Goal: Task Accomplishment & Management: Use online tool/utility

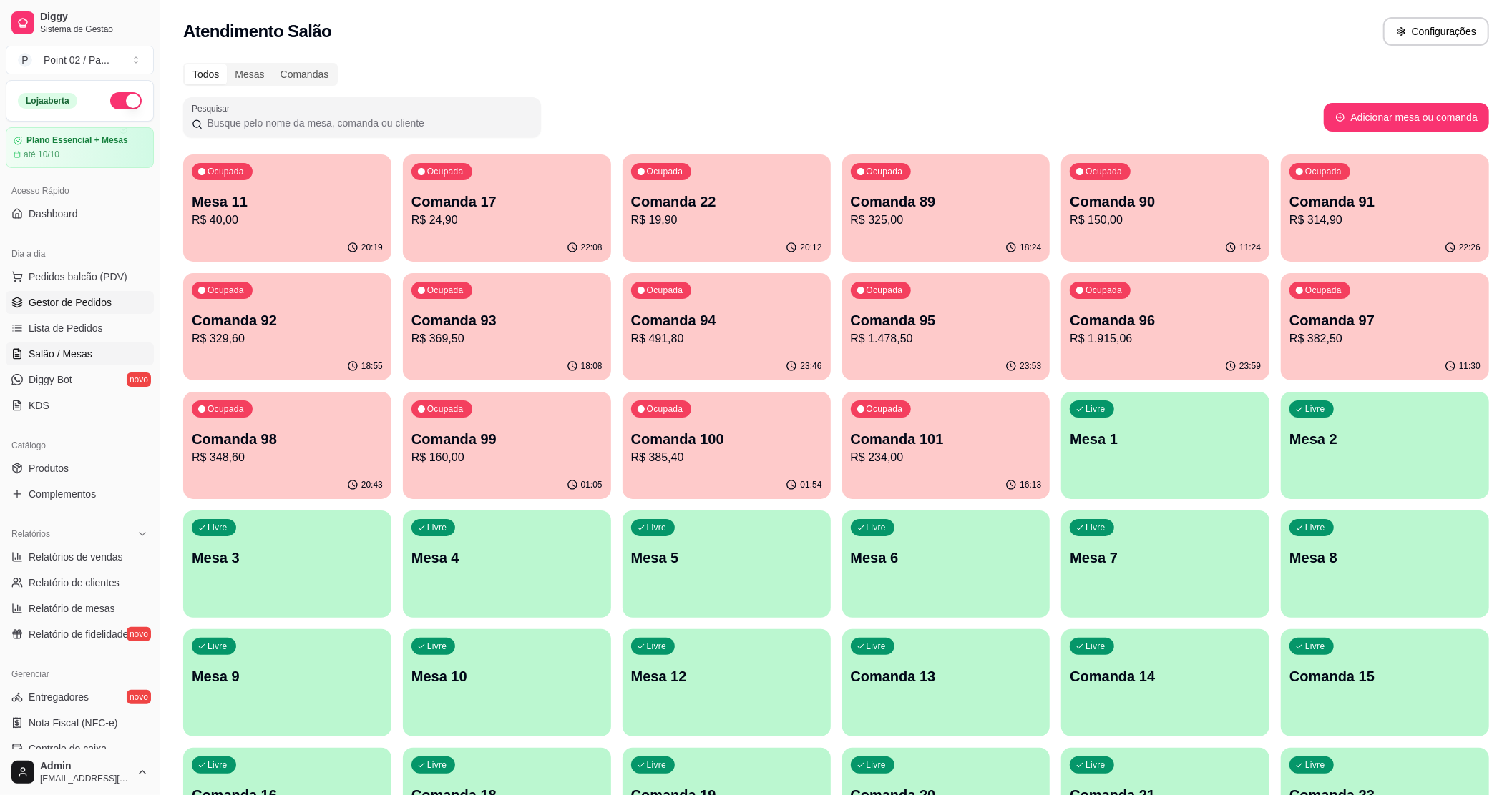
click at [83, 301] on span "Gestor de Pedidos" at bounding box center [69, 302] width 83 height 15
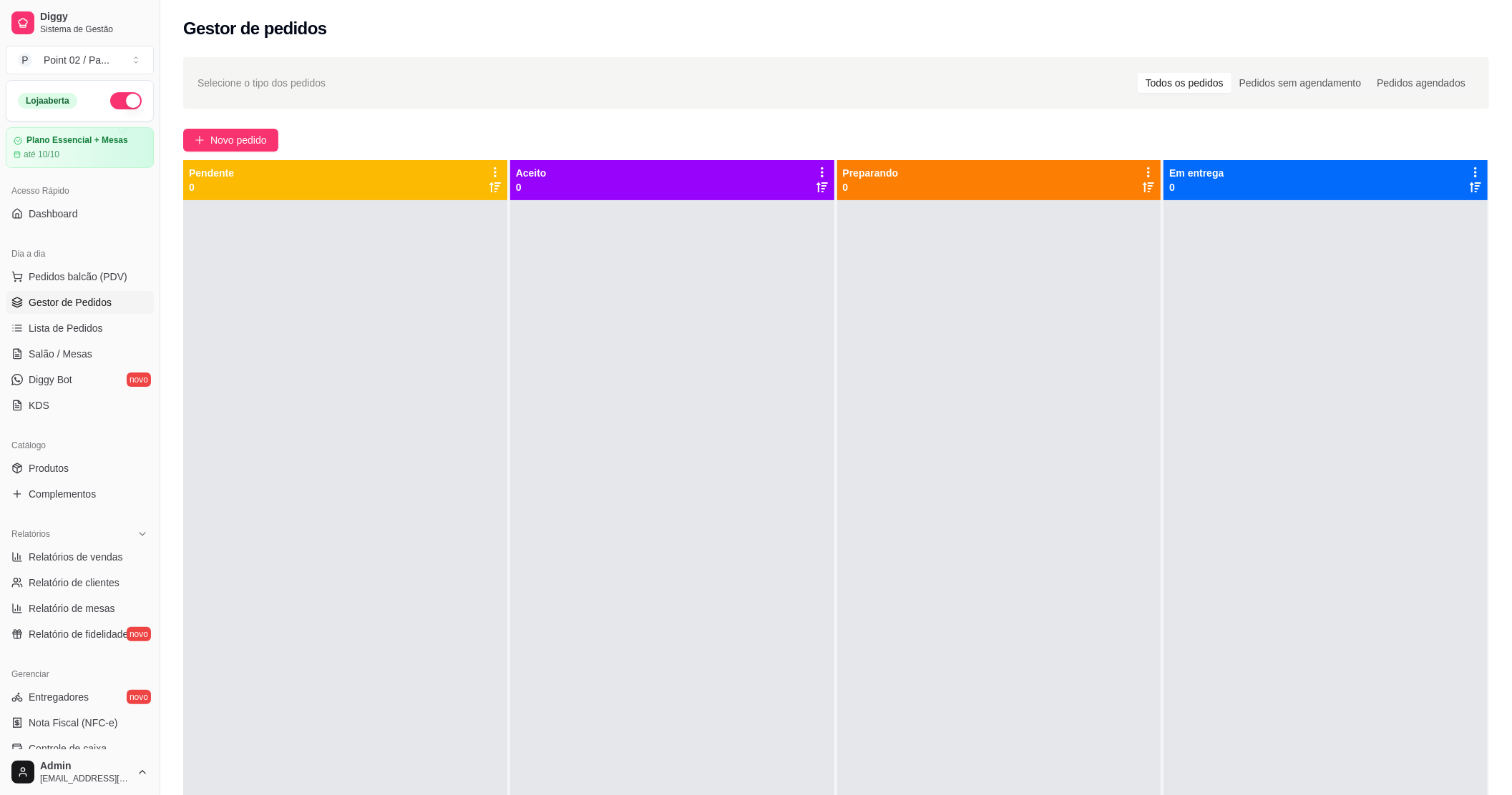
click at [84, 295] on link "Gestor de Pedidos" at bounding box center [80, 302] width 148 height 22
click at [68, 354] on span "Salão / Mesas" at bounding box center [60, 354] width 63 height 15
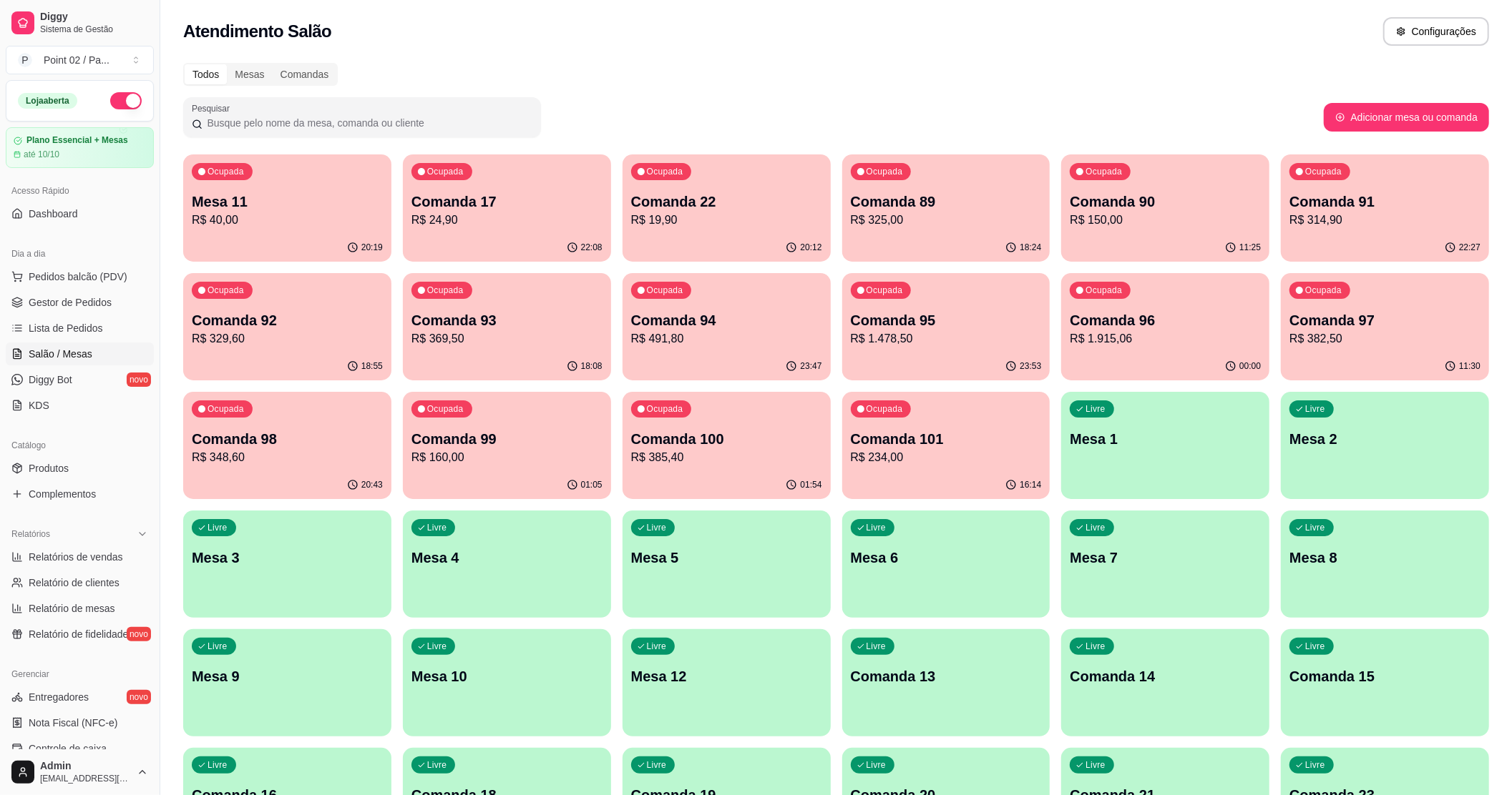
click at [250, 193] on p "Mesa 11" at bounding box center [287, 201] width 191 height 21
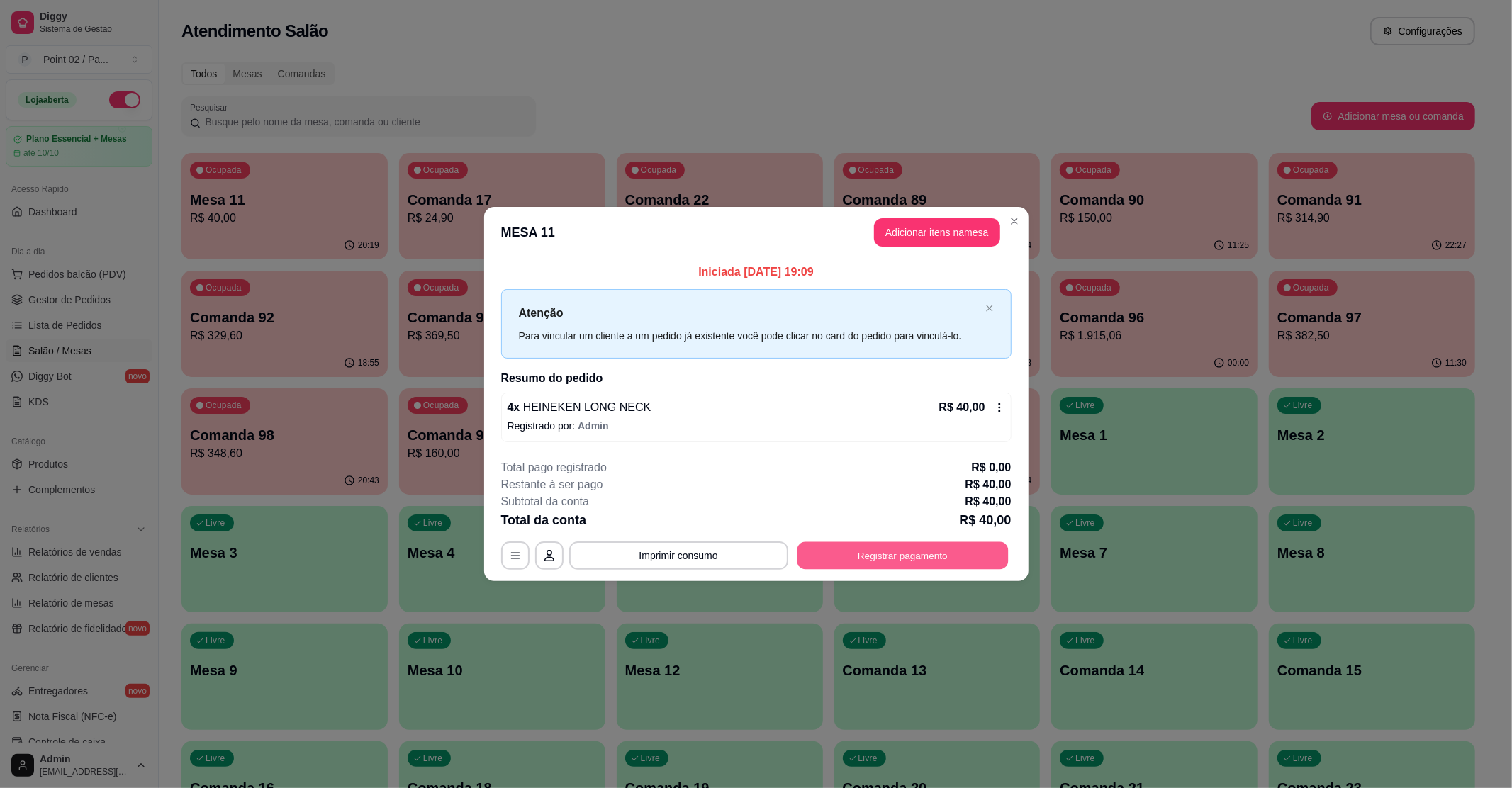
click at [900, 561] on button "Registrar pagamento" at bounding box center [902, 556] width 211 height 28
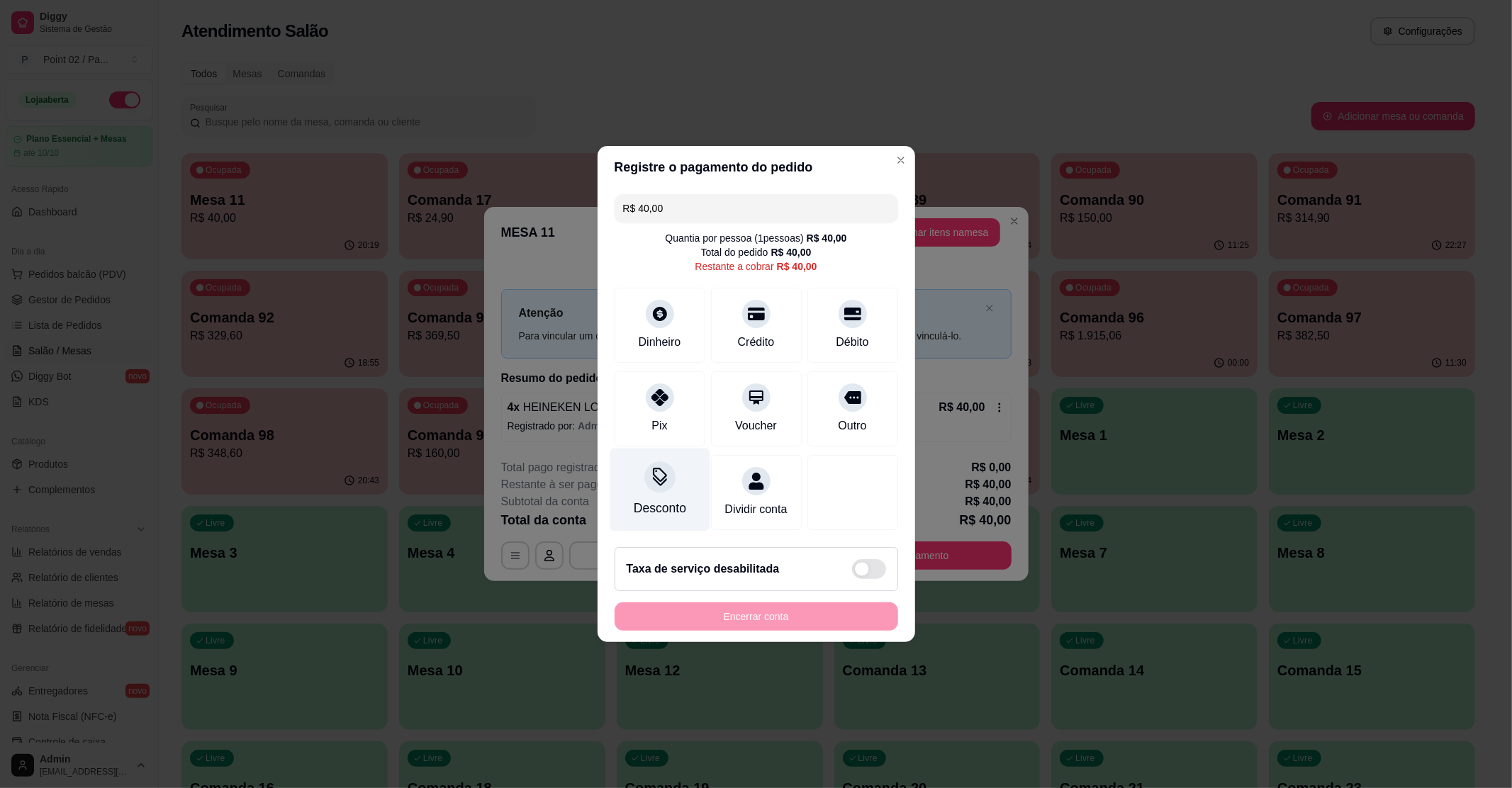
click at [677, 472] on div "Desconto" at bounding box center [659, 491] width 100 height 83
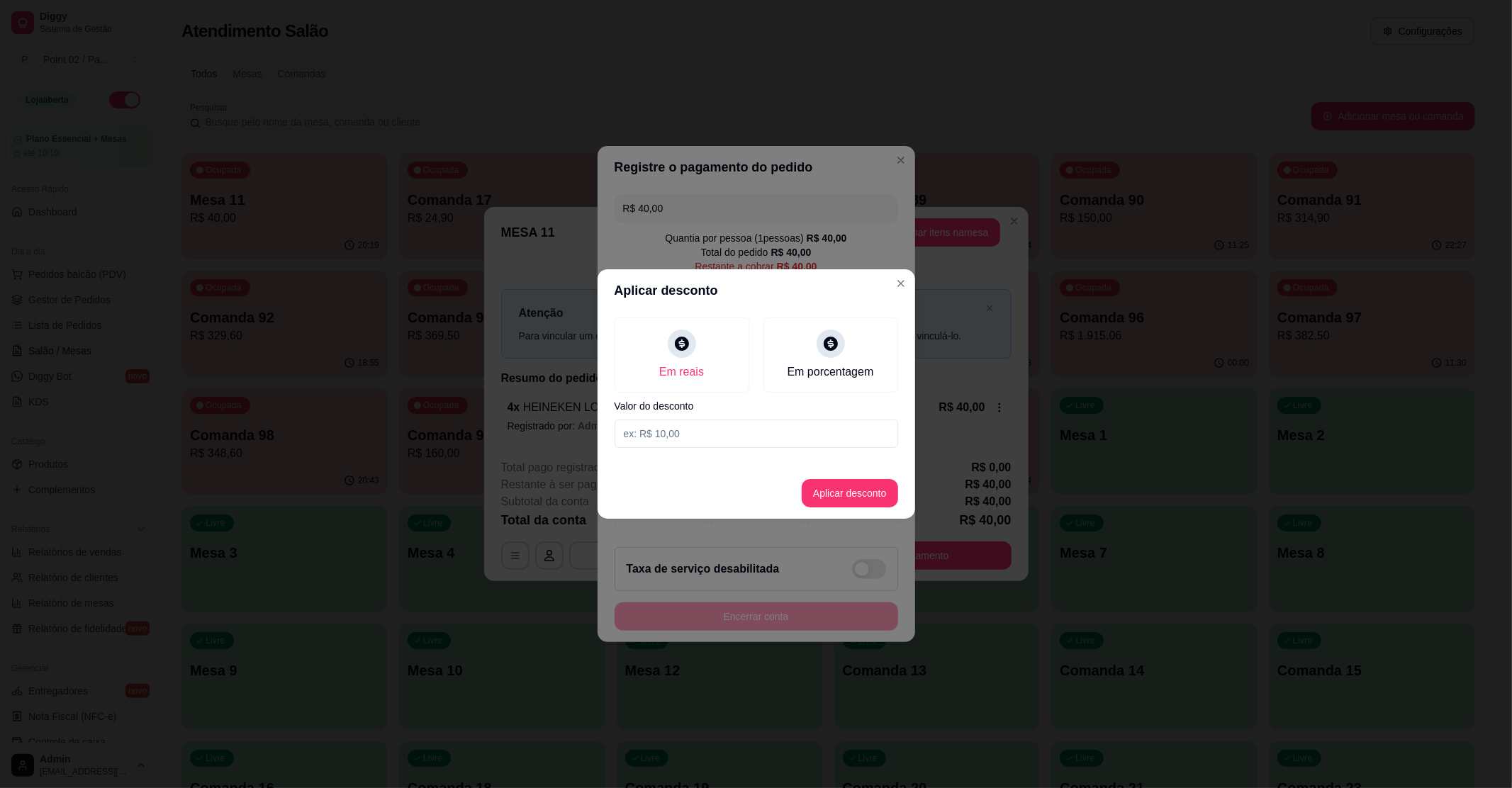
click at [708, 455] on section "Aplicar desconto Em reais Em porcentagem Valor do desconto Aplicar desconto" at bounding box center [756, 394] width 318 height 250
click at [714, 437] on input at bounding box center [756, 434] width 284 height 28
type input "40,00"
click at [801, 497] on footer "Aplicar desconto" at bounding box center [756, 493] width 318 height 51
click at [809, 495] on button "Aplicar desconto" at bounding box center [850, 493] width 97 height 28
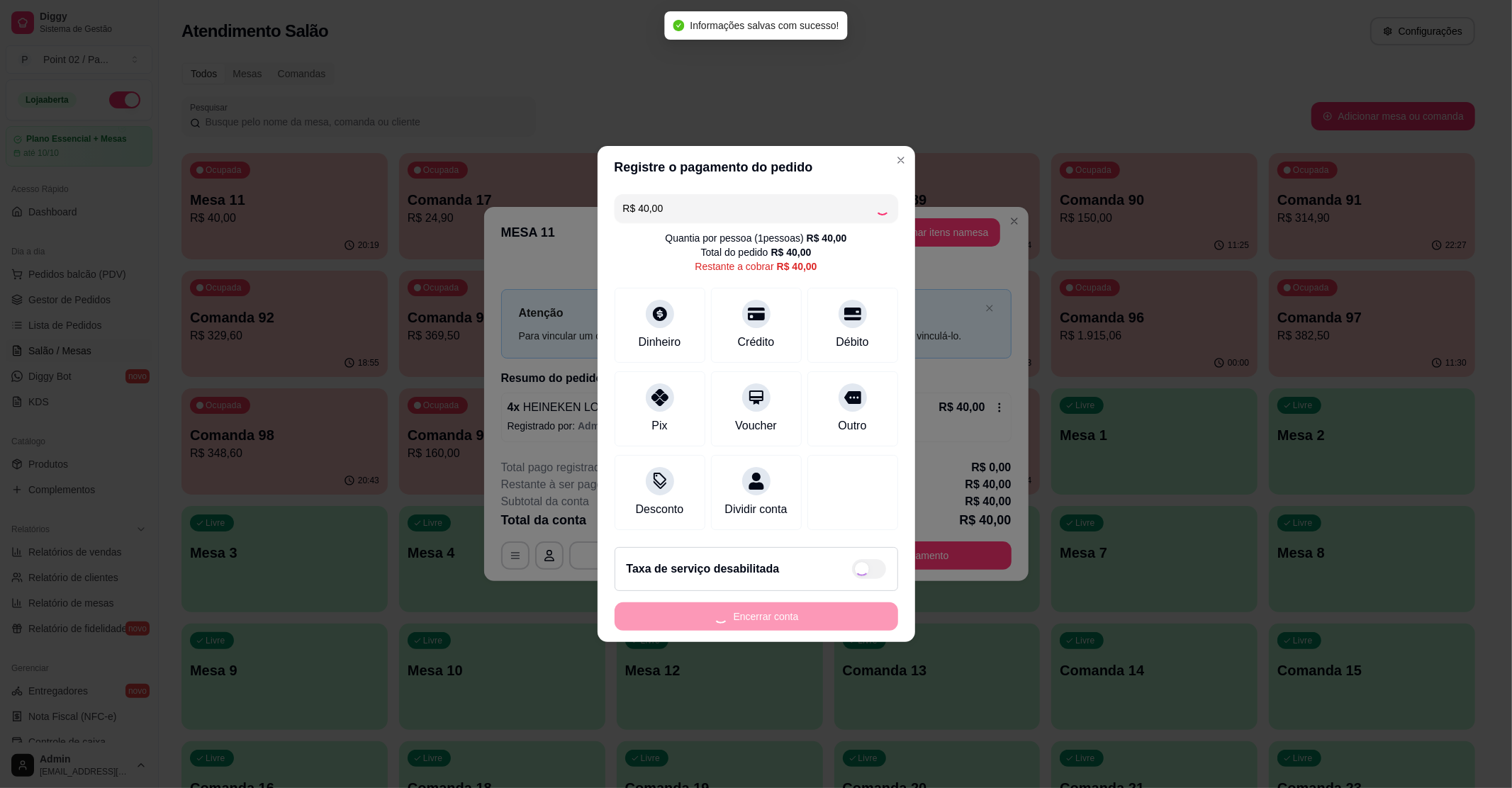
type input "R$ 0,00"
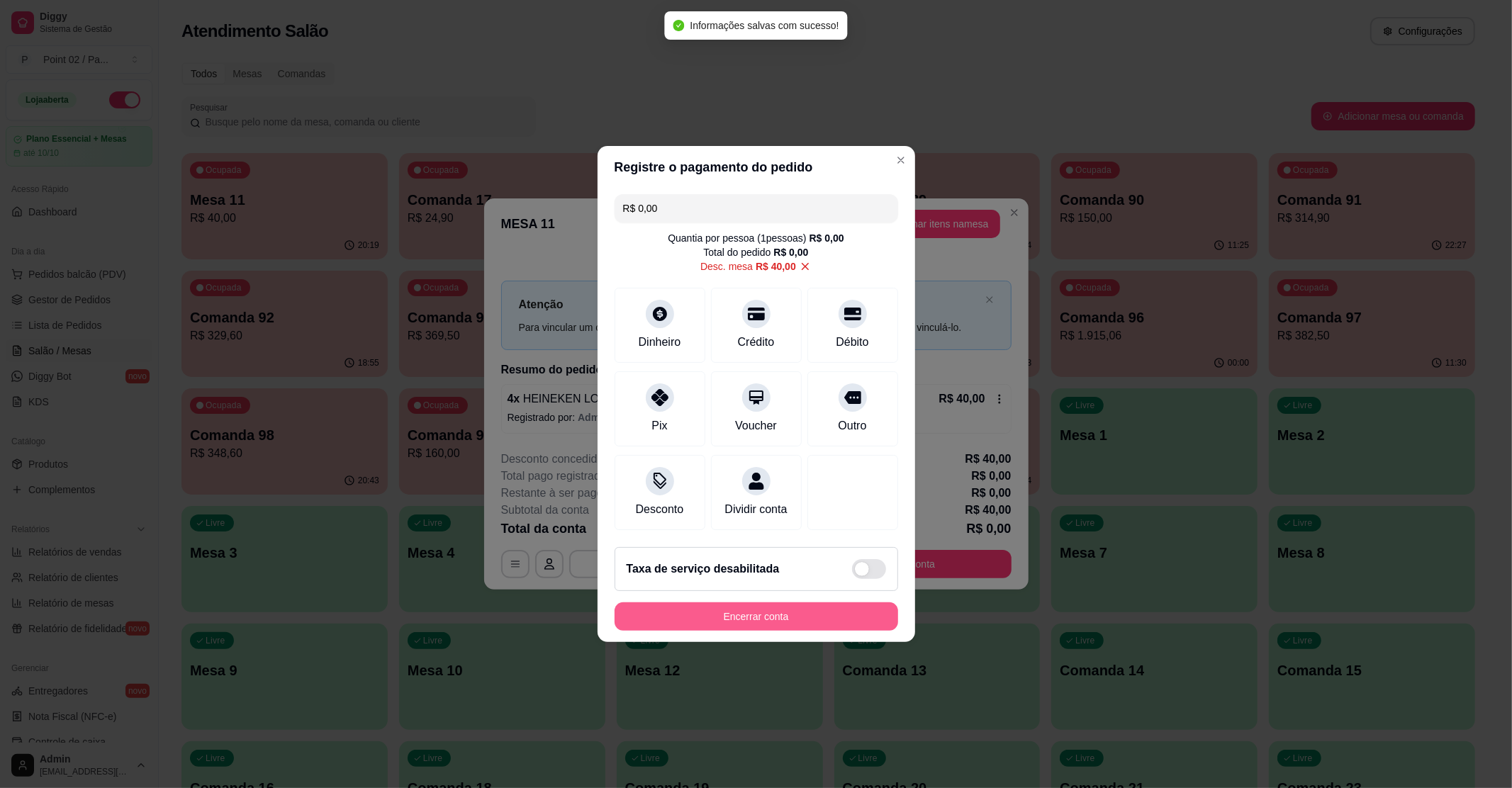
click at [770, 631] on button "Encerrar conta" at bounding box center [756, 617] width 284 height 28
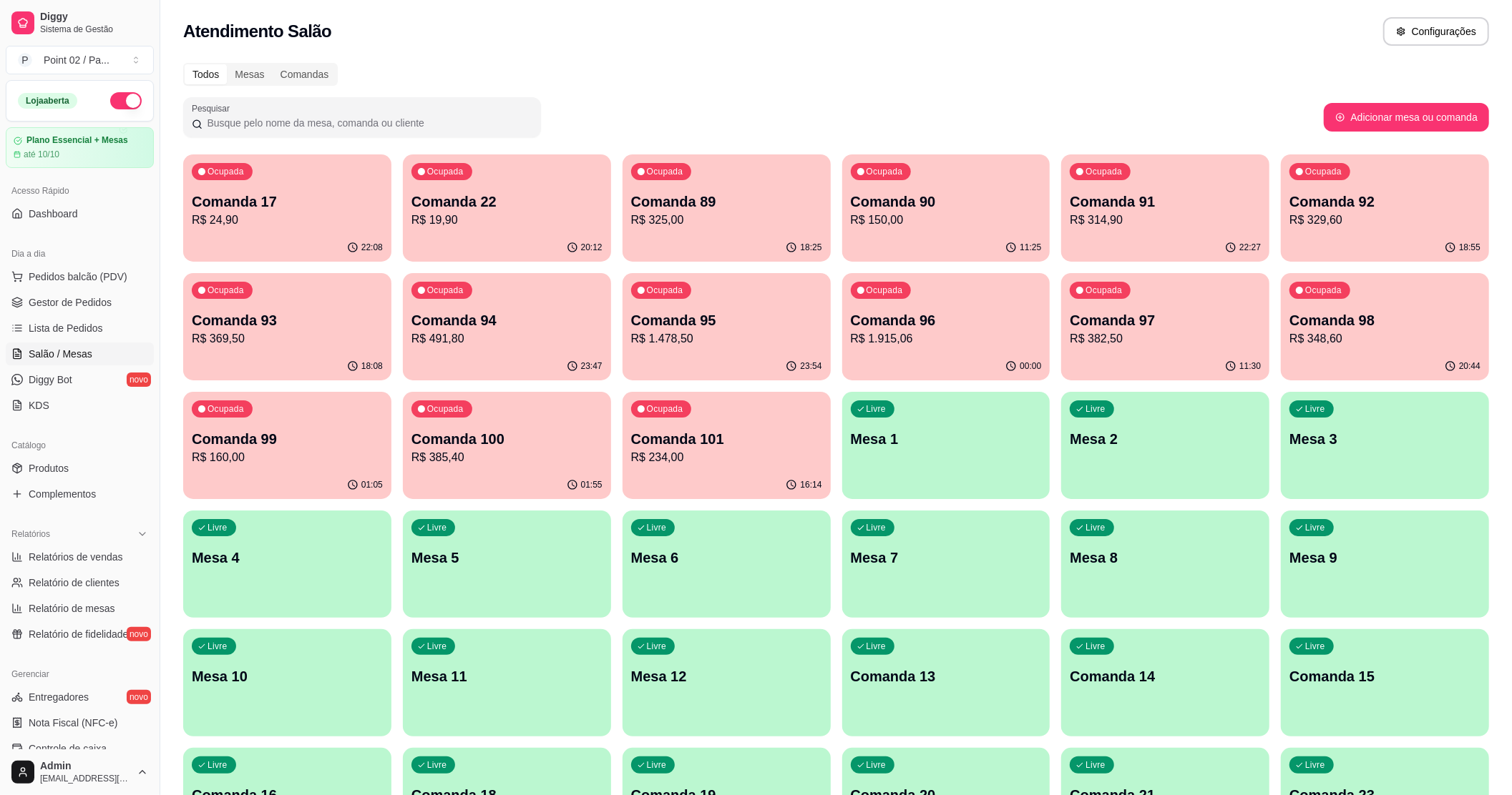
click at [511, 228] on p "R$ 19,90" at bounding box center [507, 221] width 191 height 18
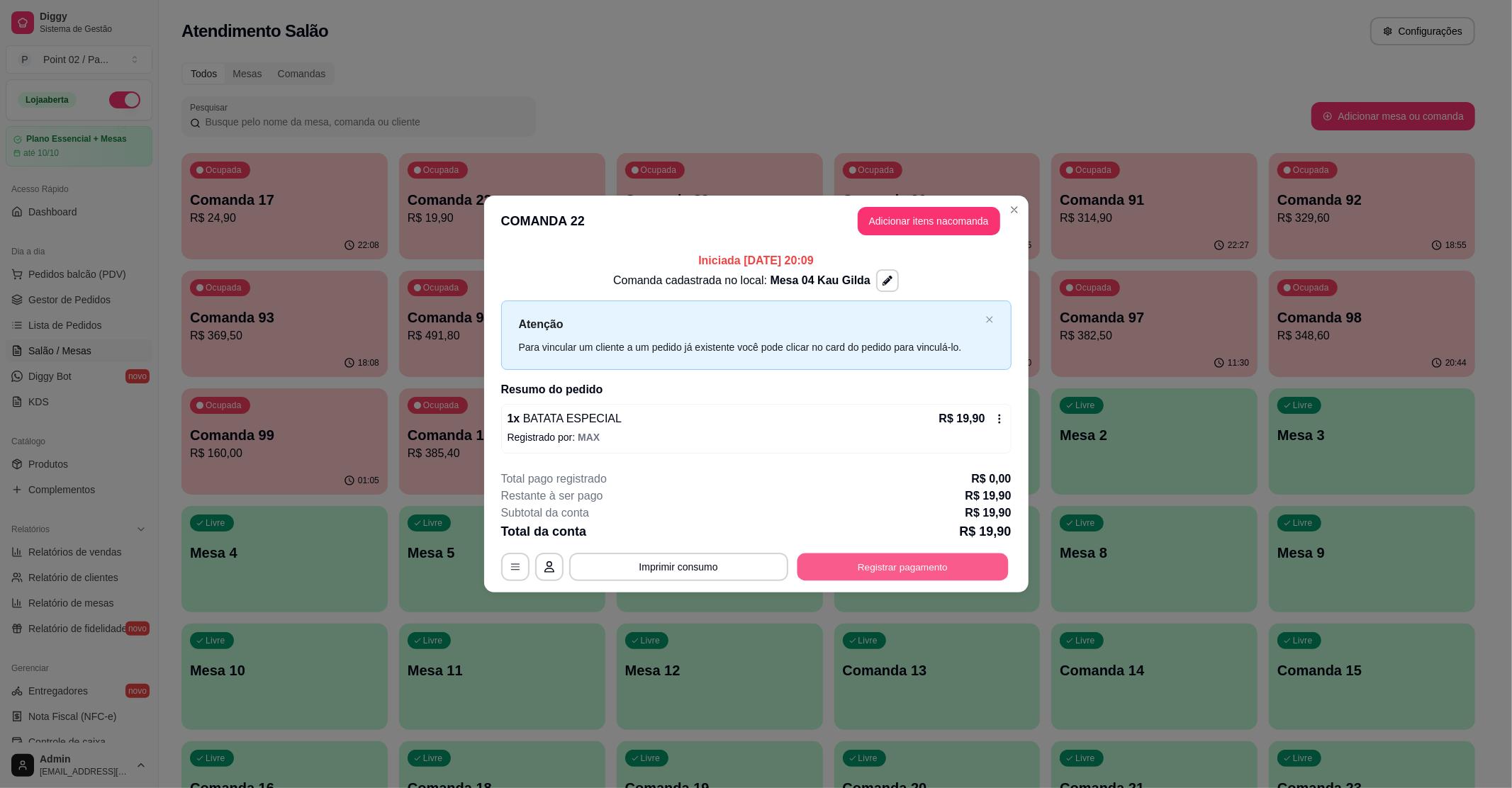
click at [865, 563] on button "Registrar pagamento" at bounding box center [902, 566] width 211 height 28
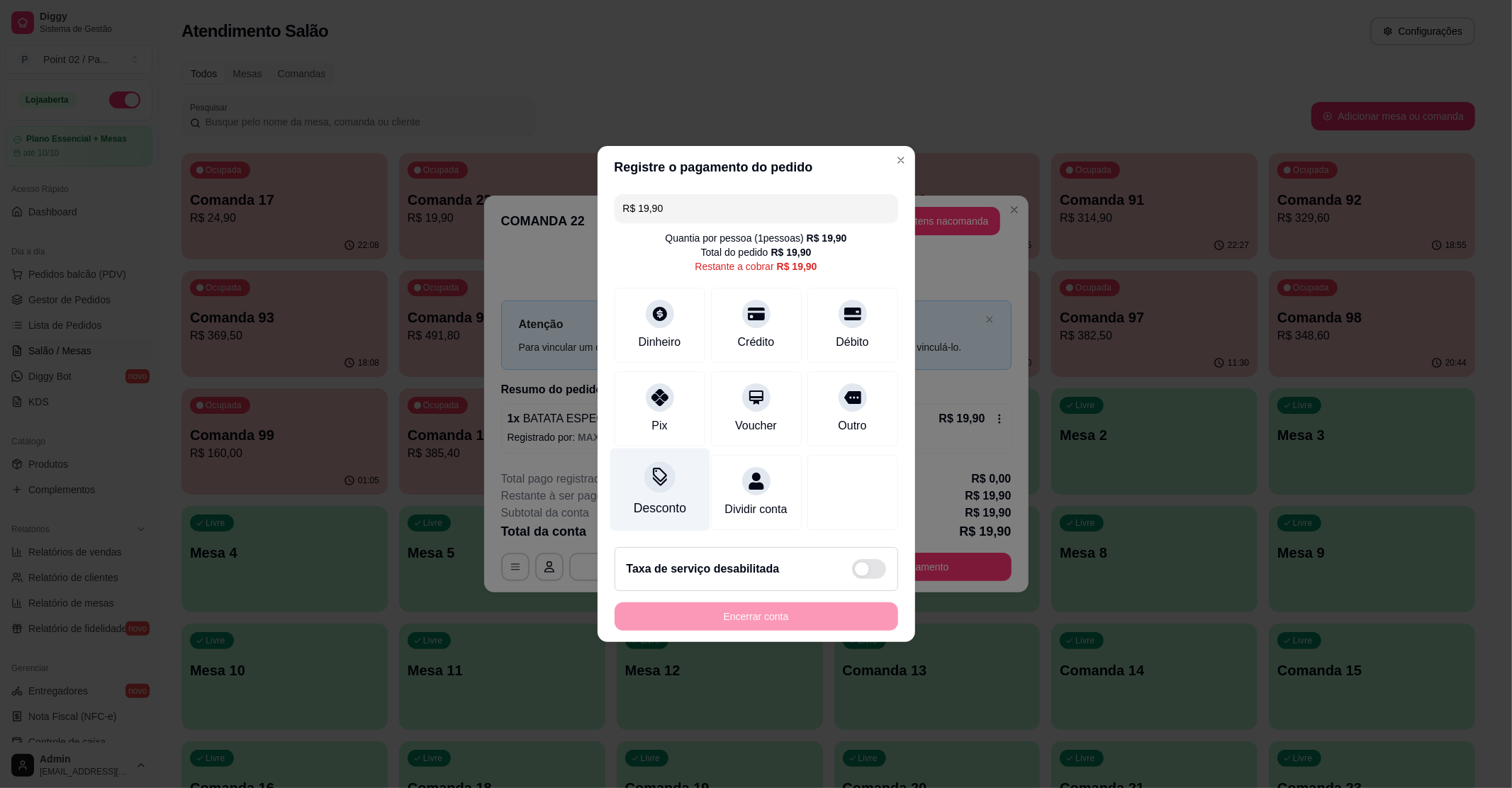
click at [671, 470] on div at bounding box center [660, 477] width 31 height 31
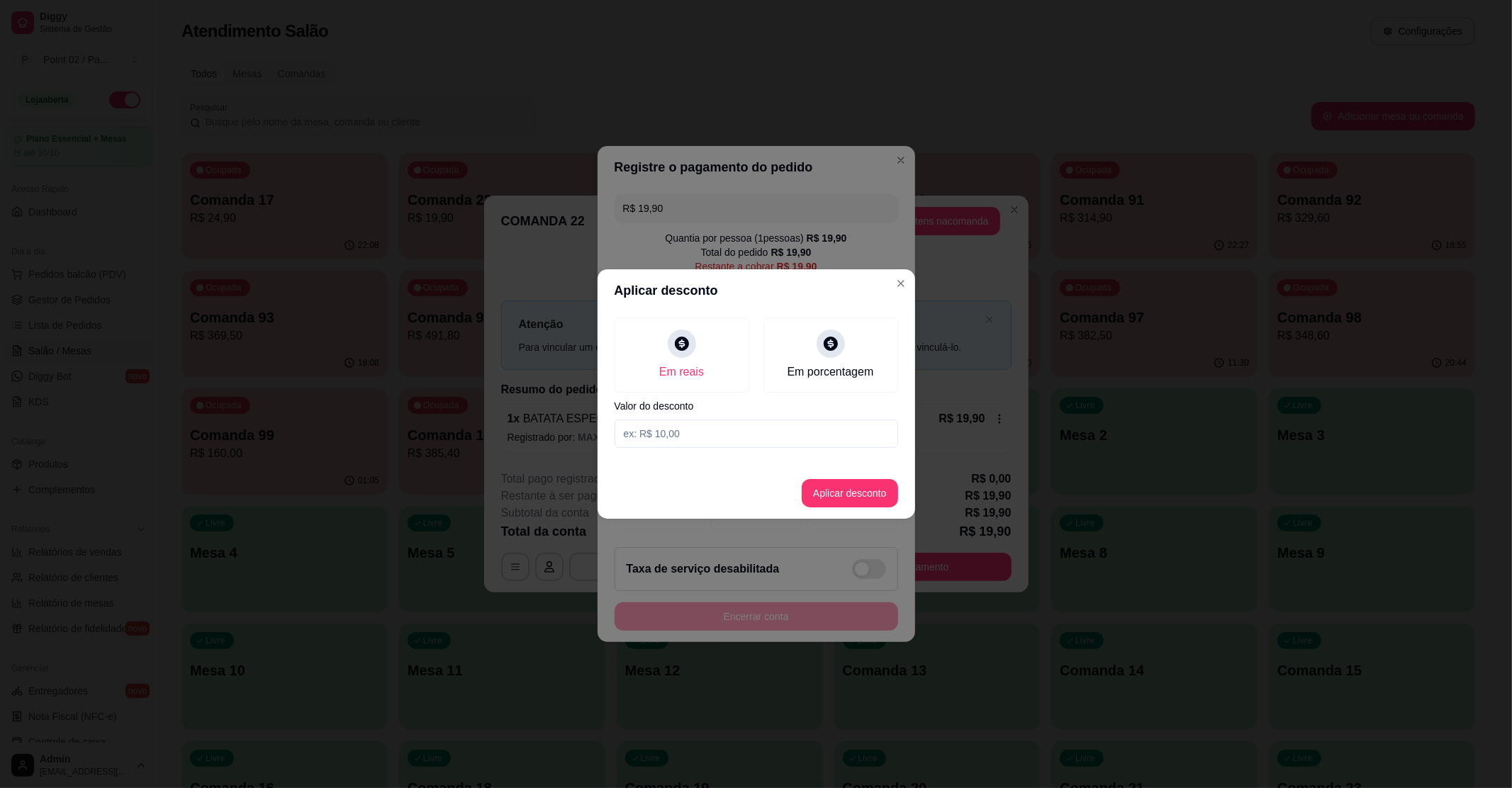
click at [715, 443] on input at bounding box center [756, 434] width 284 height 28
type input "19,90"
click at [845, 489] on button "Aplicar desconto" at bounding box center [850, 493] width 97 height 28
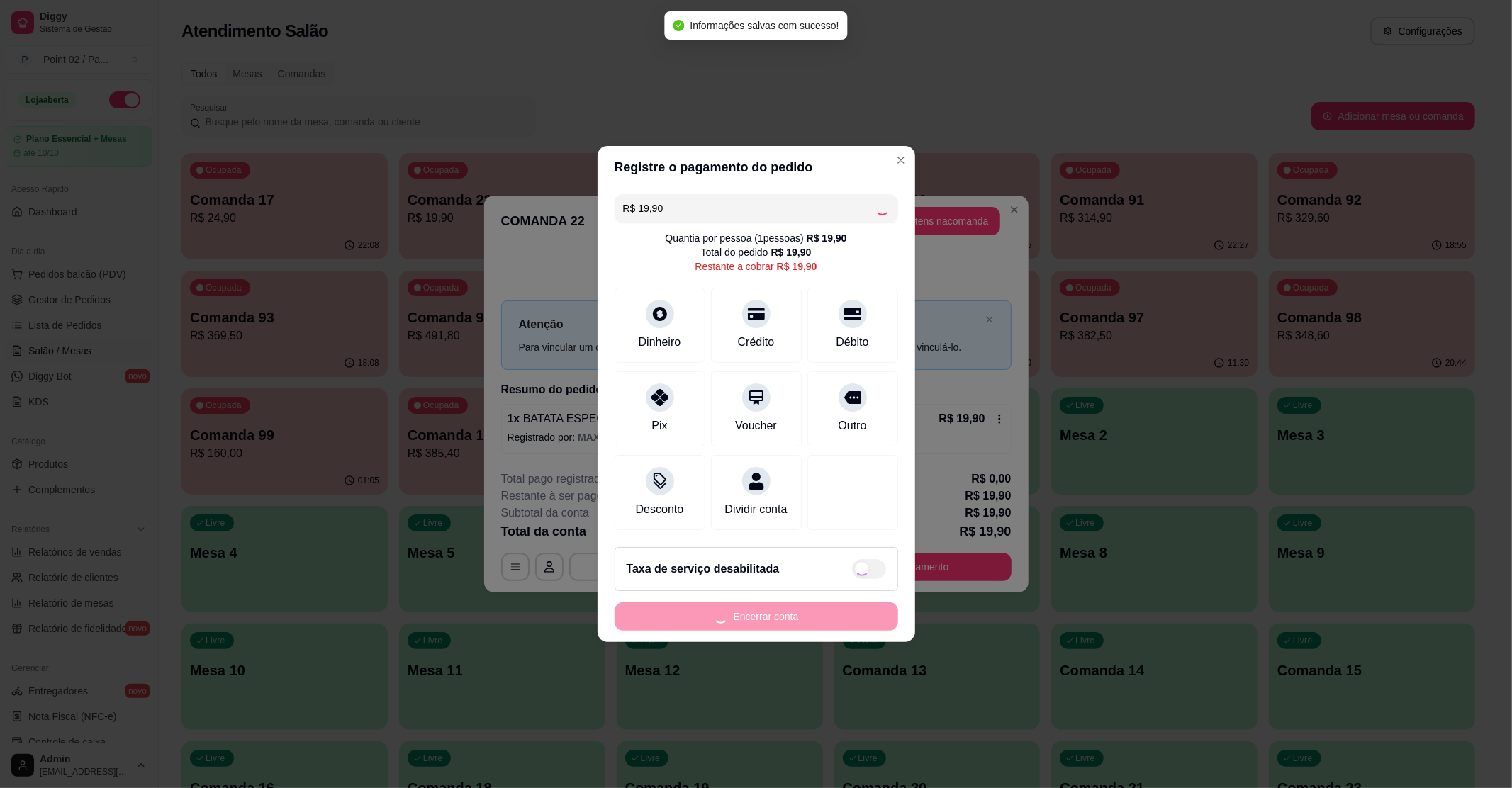
type input "R$ 0,00"
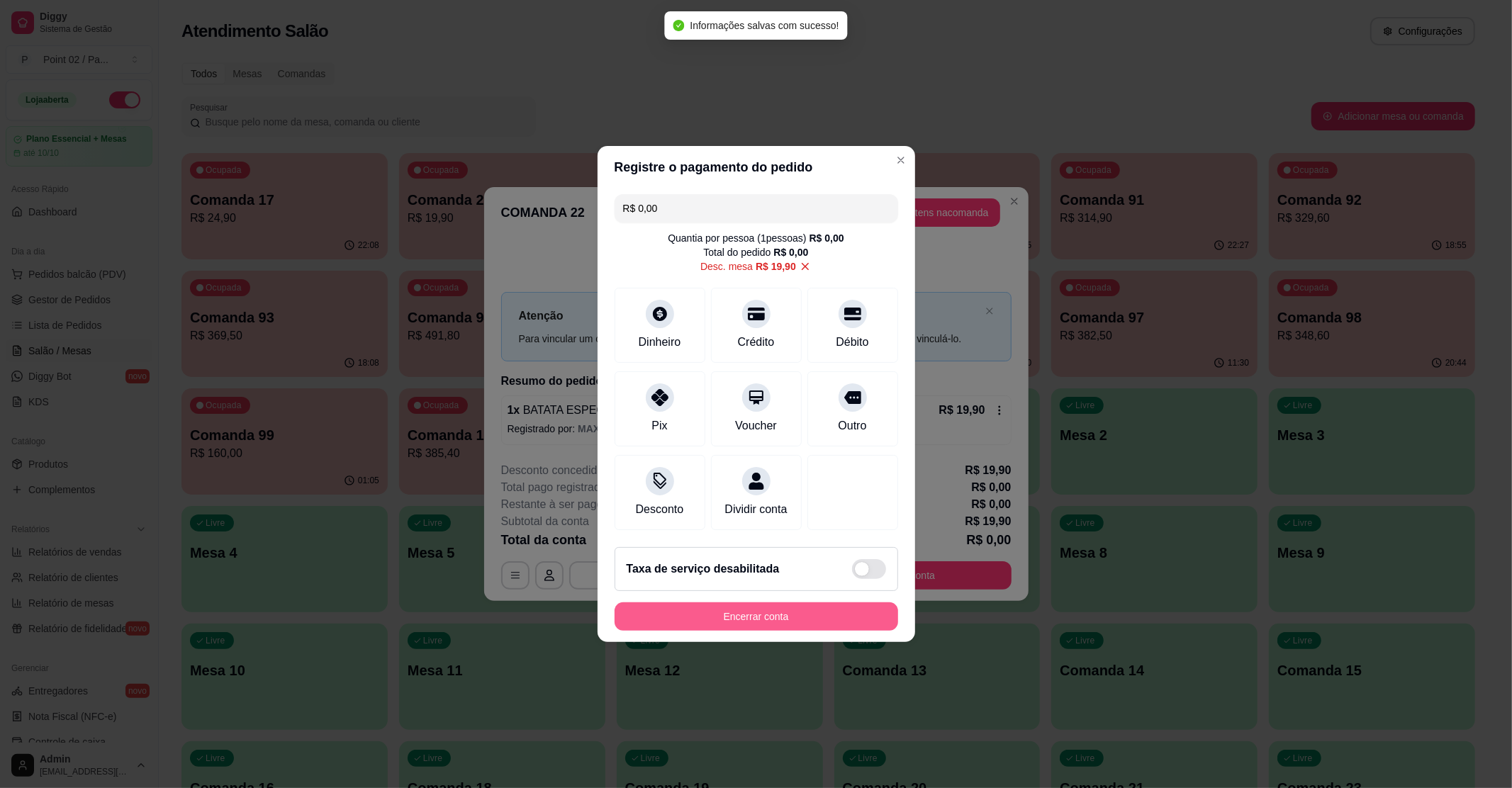
click at [802, 621] on button "Encerrar conta" at bounding box center [756, 617] width 284 height 28
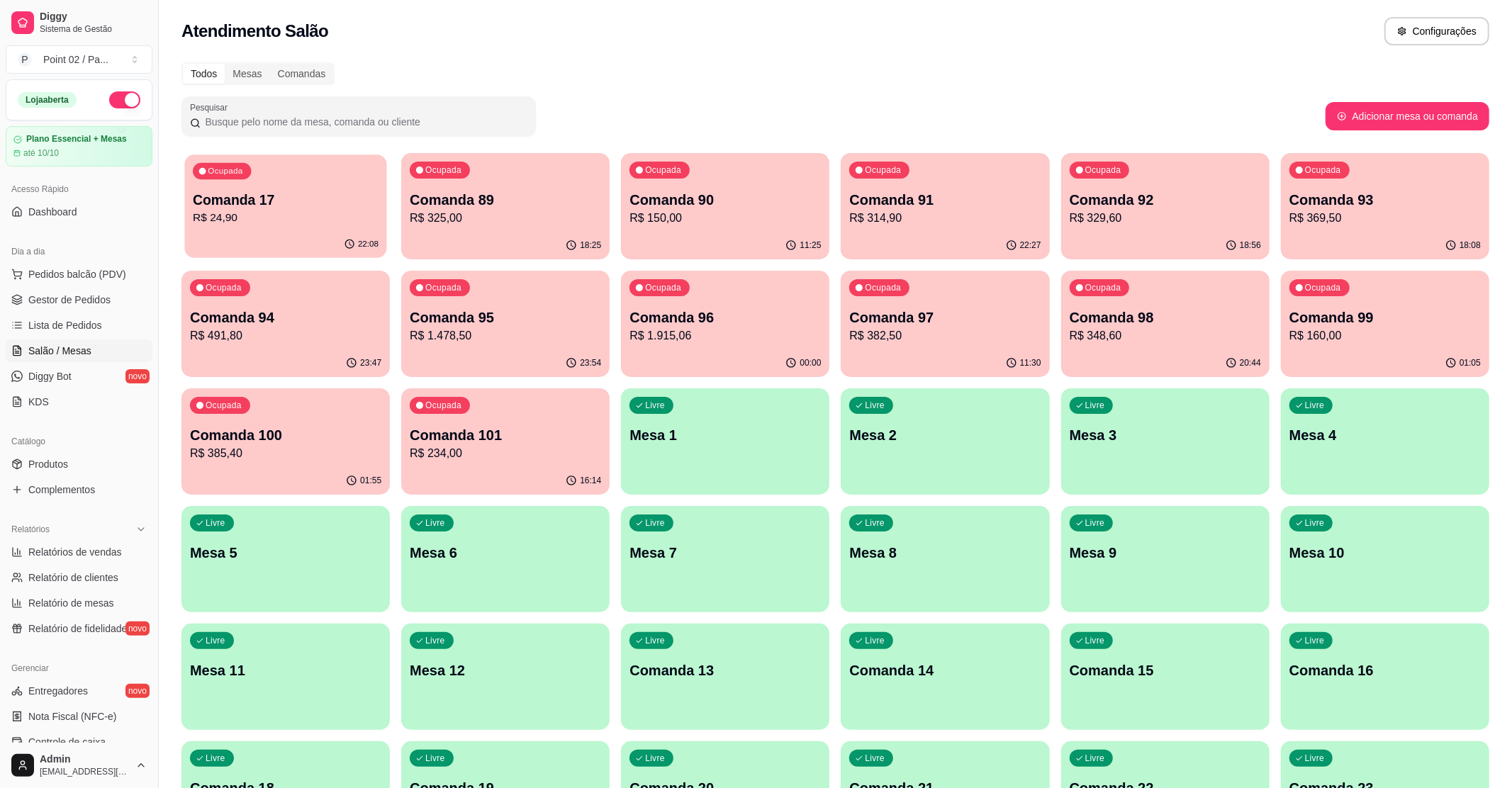
click at [311, 195] on p "Comanda 17" at bounding box center [286, 200] width 186 height 19
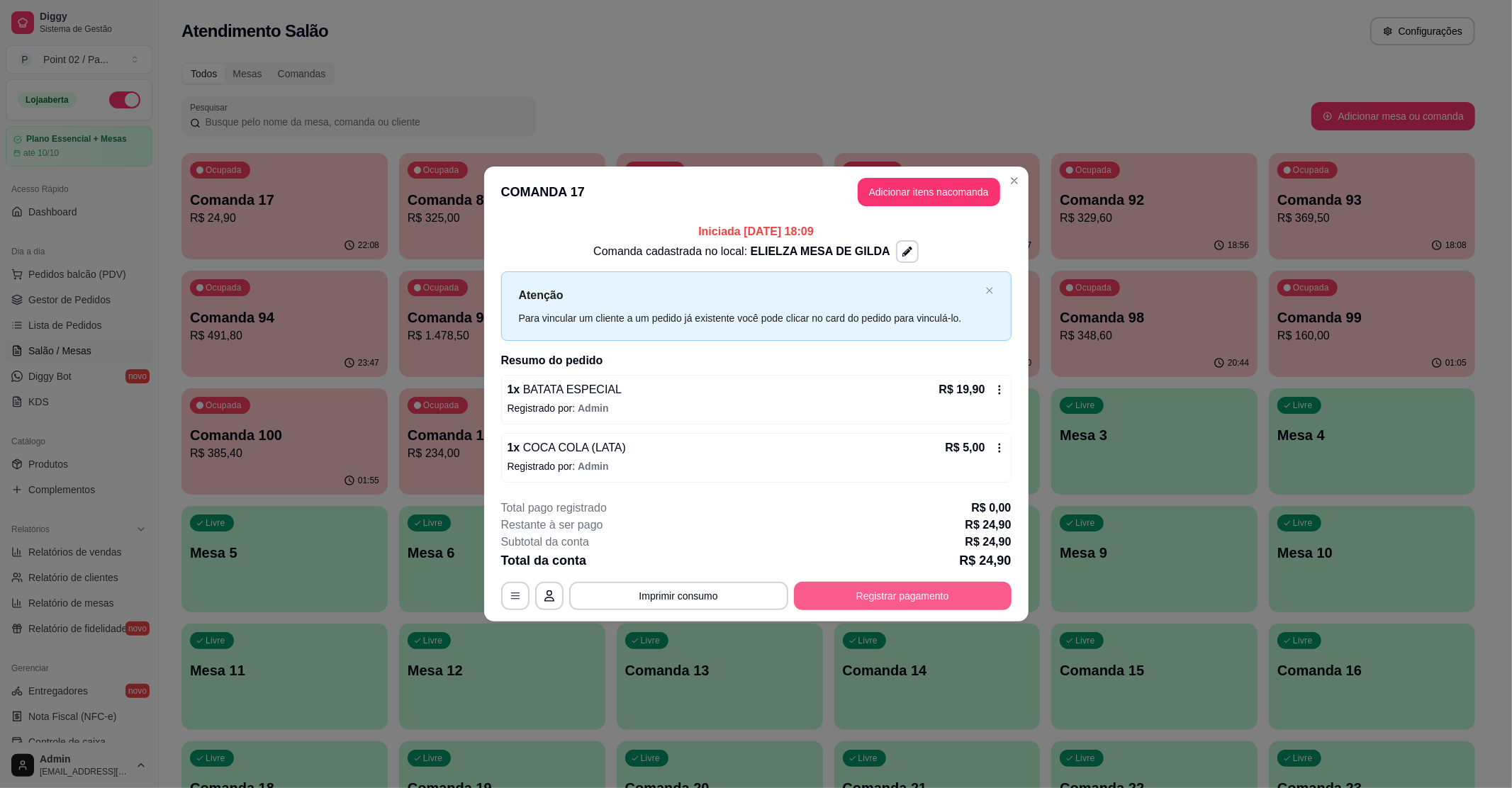
click at [868, 599] on button "Registrar pagamento" at bounding box center [902, 595] width 218 height 28
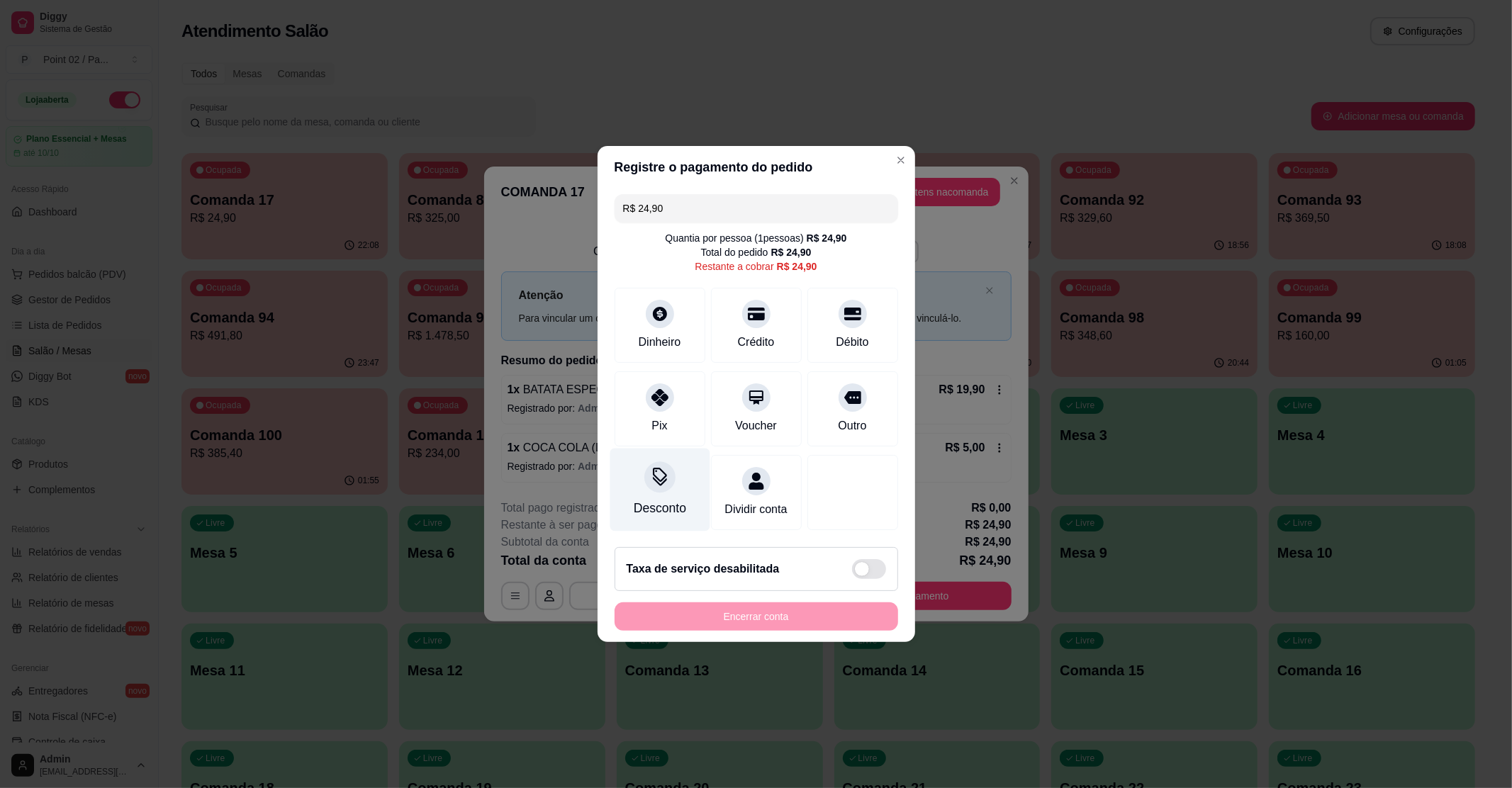
click at [665, 470] on icon at bounding box center [659, 476] width 18 height 18
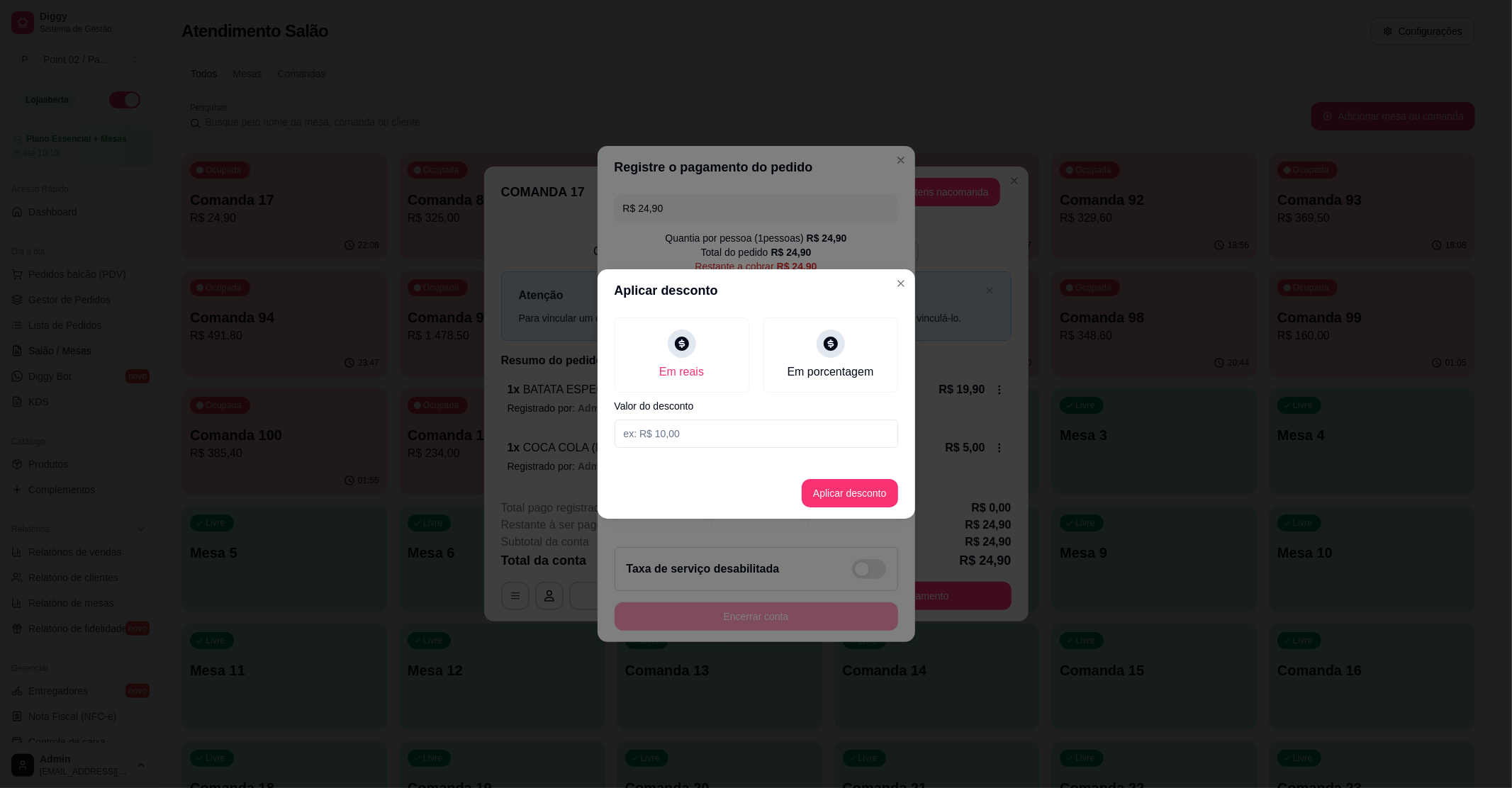
click at [718, 435] on input at bounding box center [756, 434] width 284 height 28
type input "24,90"
click at [840, 502] on button "Aplicar desconto" at bounding box center [850, 494] width 93 height 28
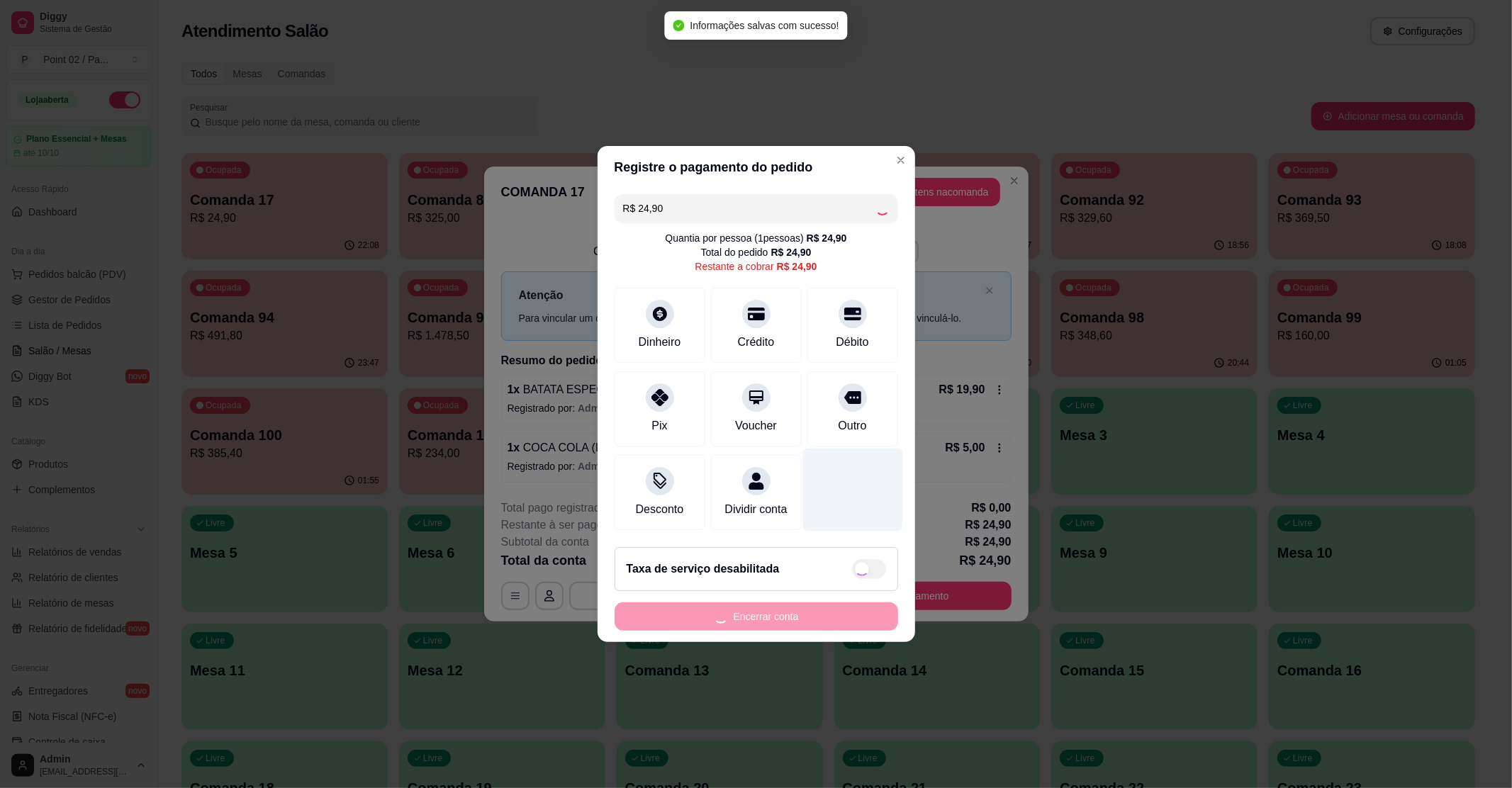
type input "R$ 0,00"
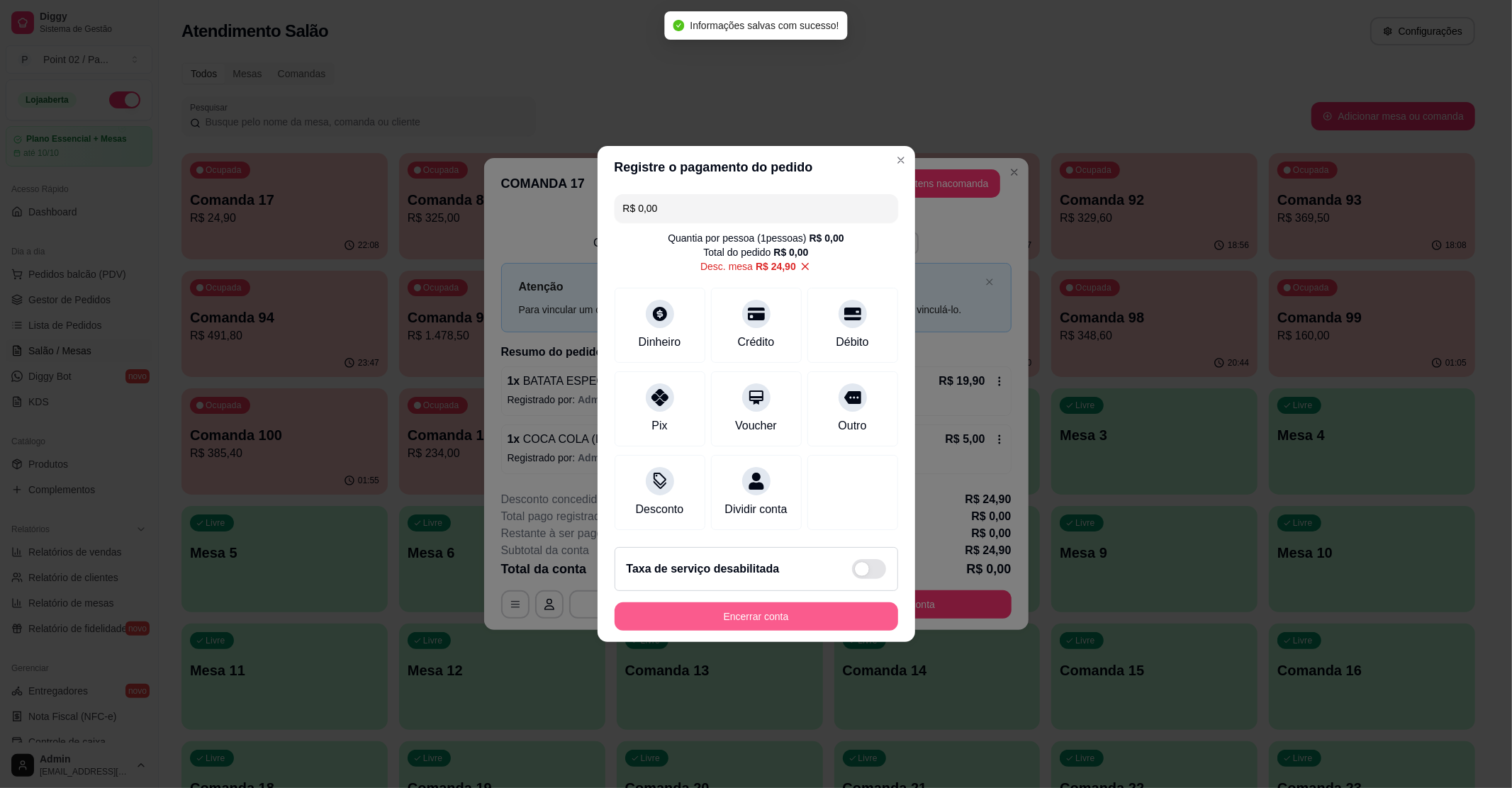
click at [805, 622] on button "Encerrar conta" at bounding box center [756, 617] width 284 height 28
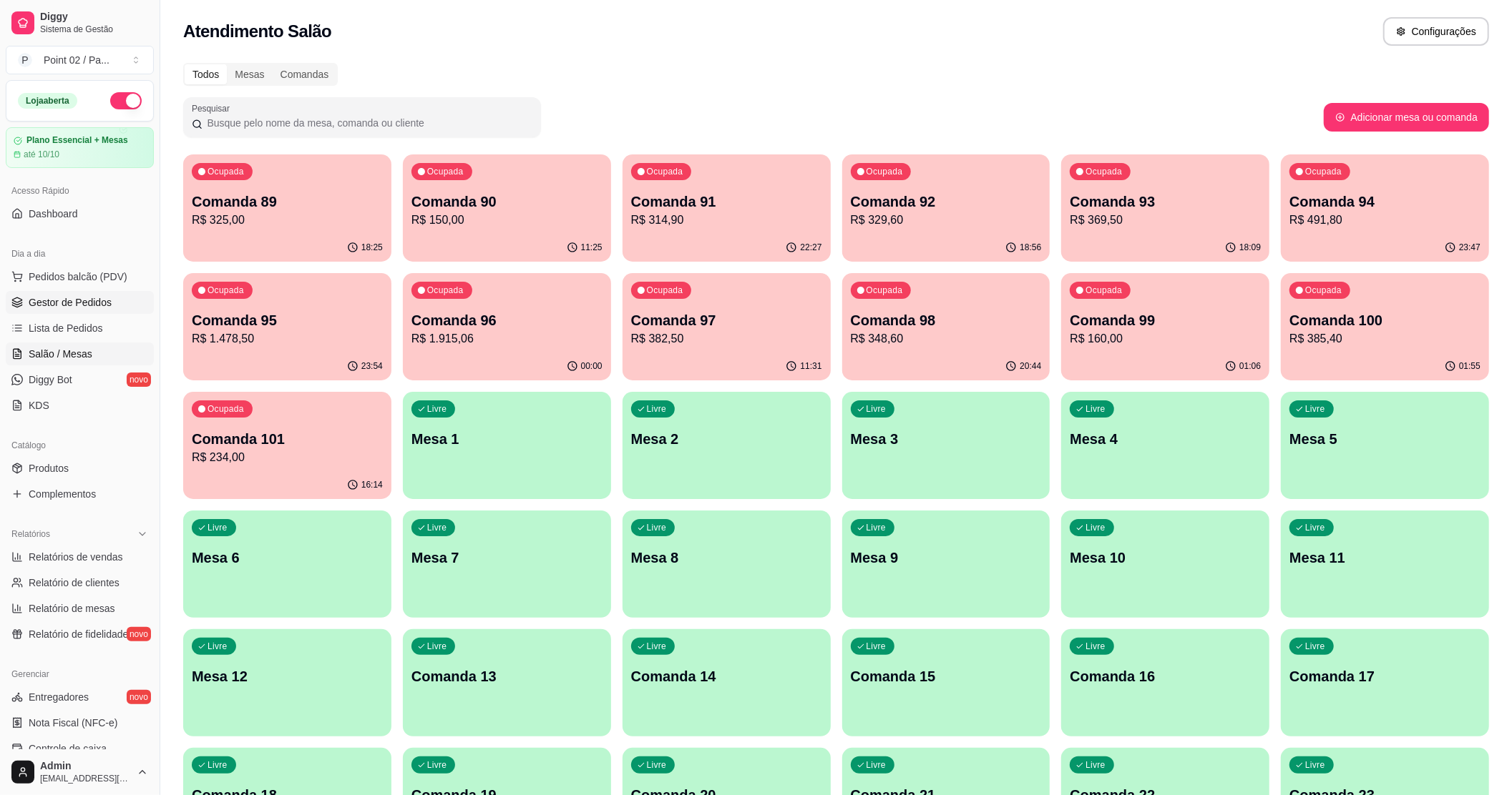
click at [47, 304] on span "Gestor de Pedidos" at bounding box center [69, 302] width 83 height 15
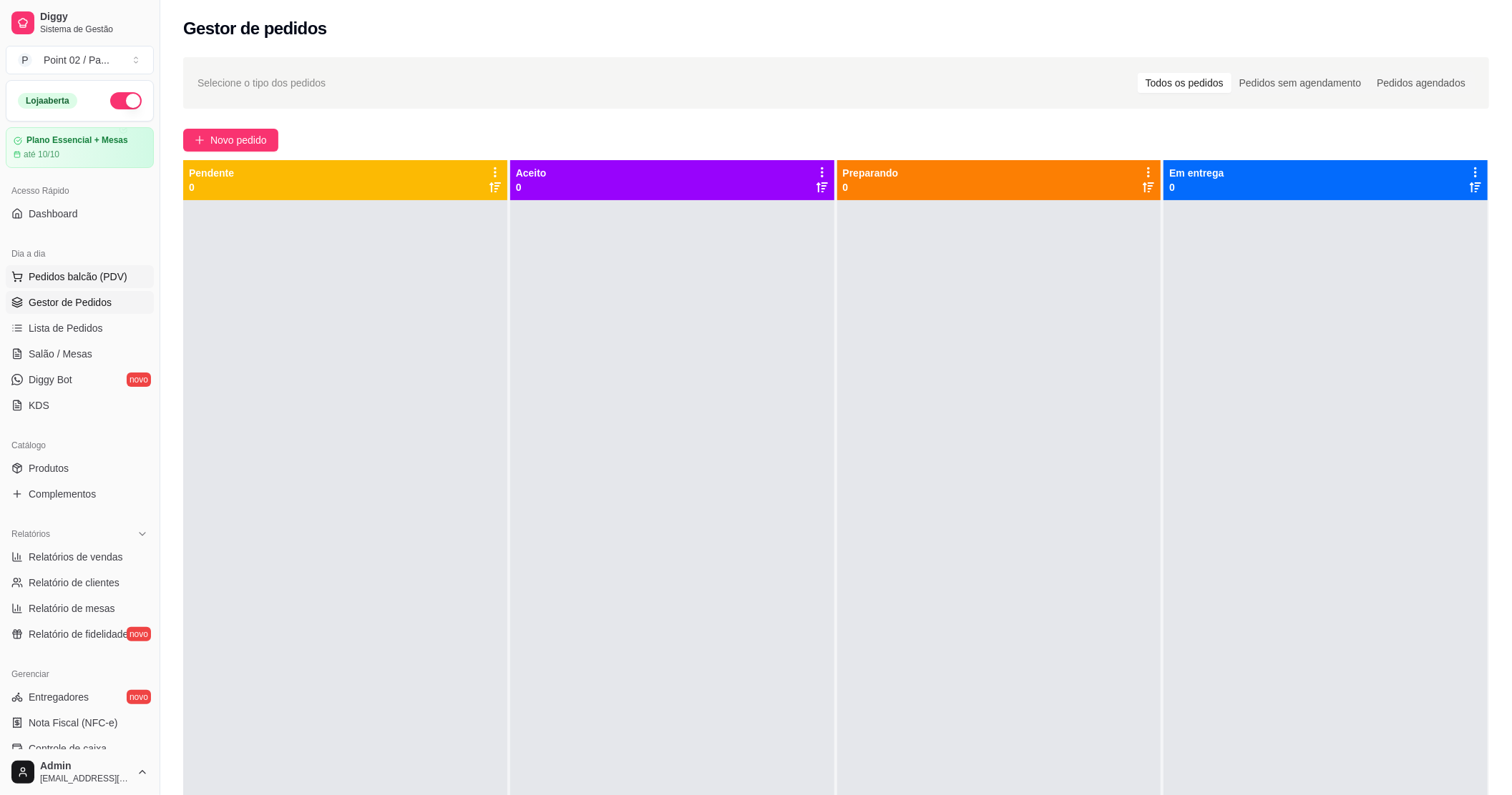
click at [74, 271] on span "Pedidos balcão (PDV)" at bounding box center [77, 276] width 99 height 15
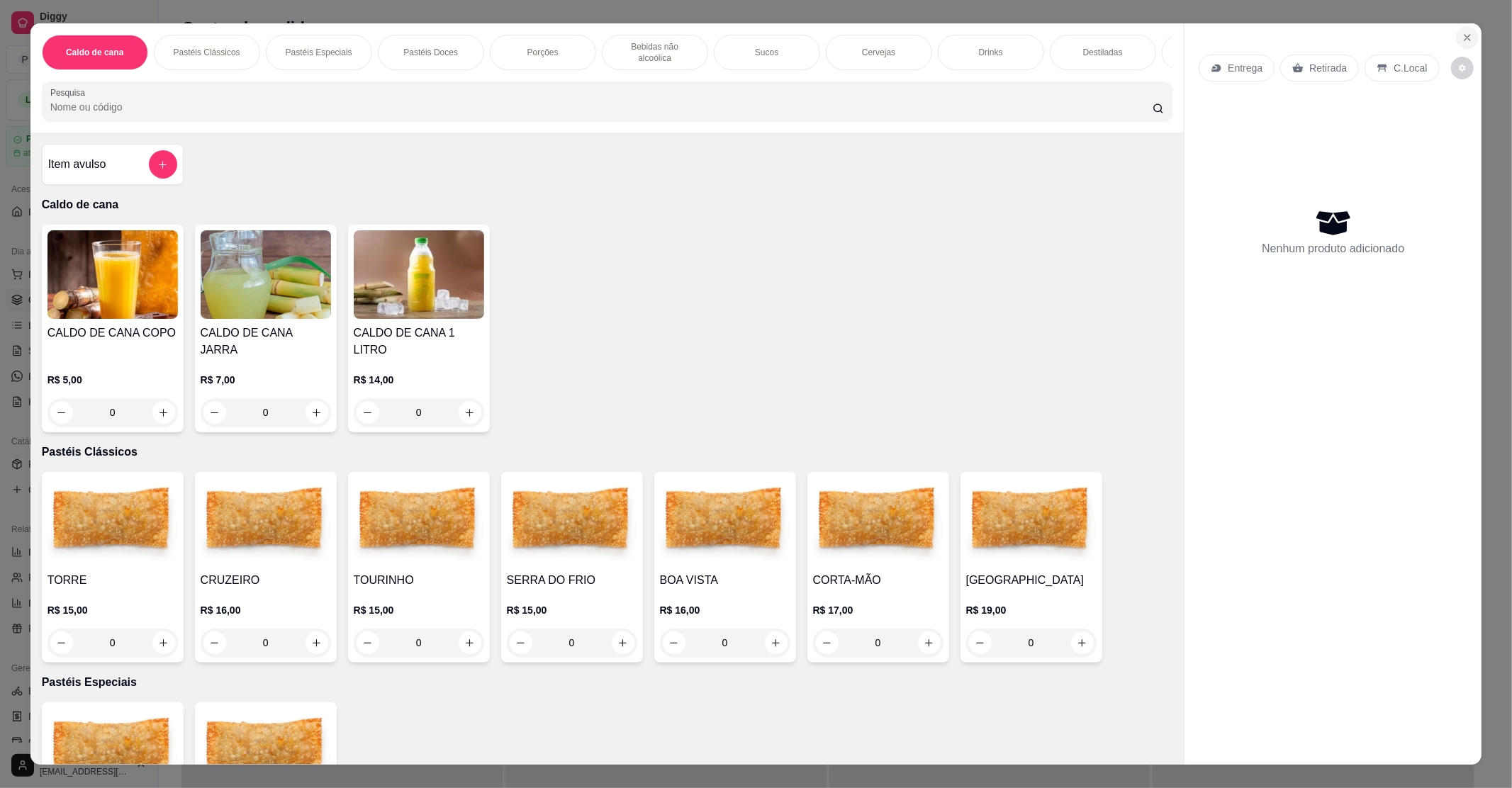
click at [1465, 39] on icon "Close" at bounding box center [1467, 38] width 6 height 6
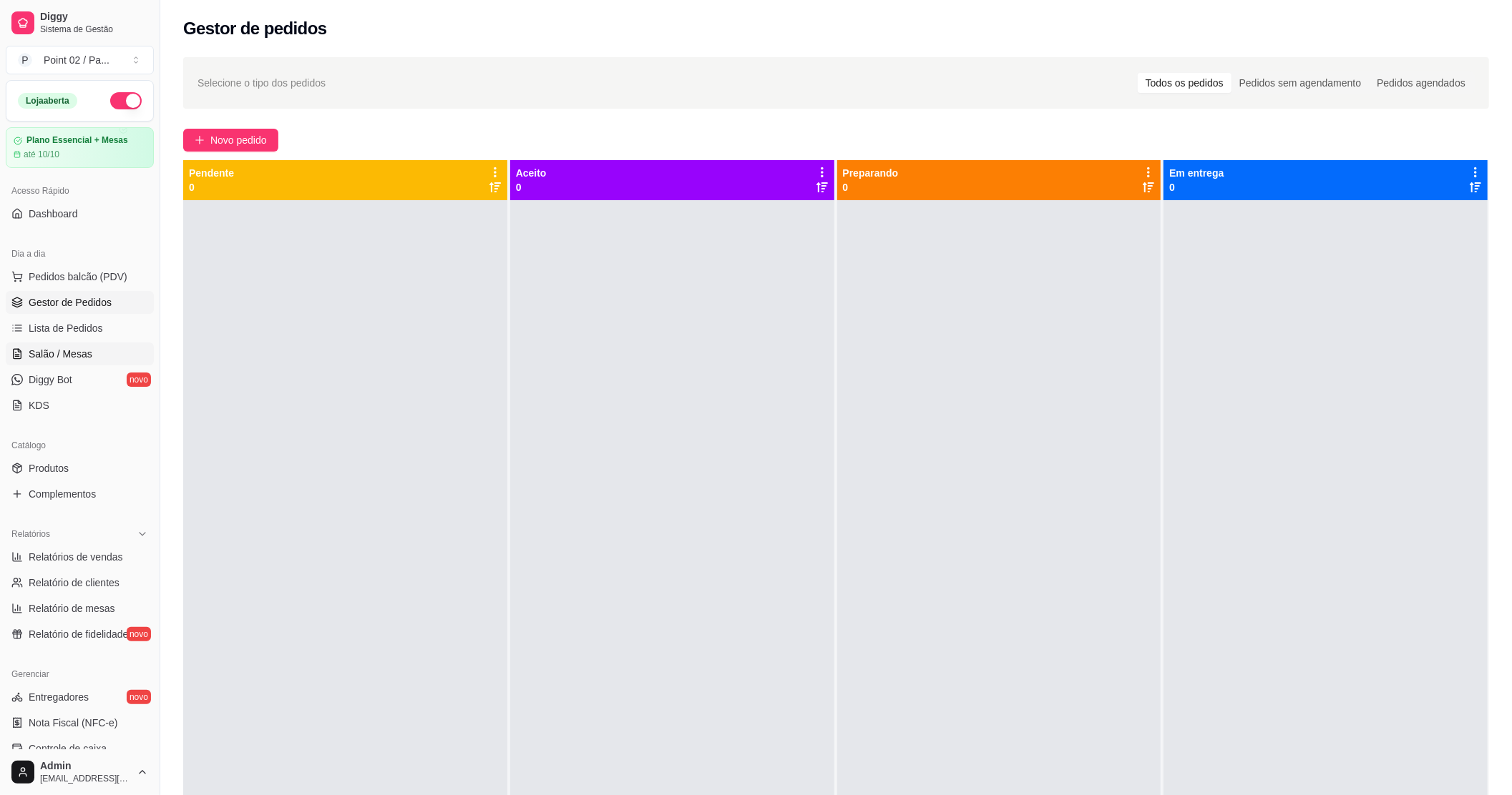
click at [74, 359] on span "Salão / Mesas" at bounding box center [60, 354] width 63 height 15
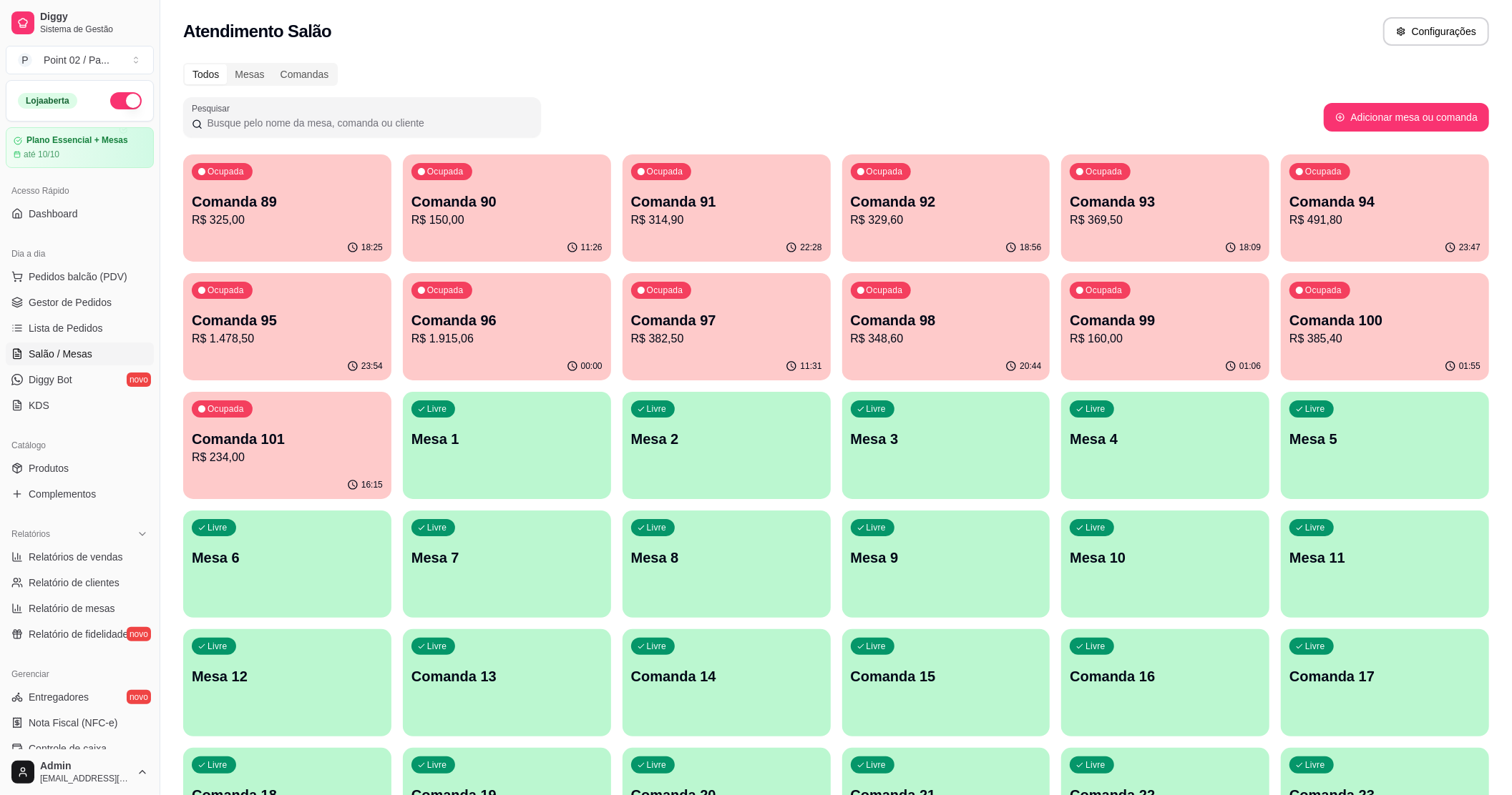
click at [667, 118] on div "Pesquisar" at bounding box center [752, 117] width 1140 height 40
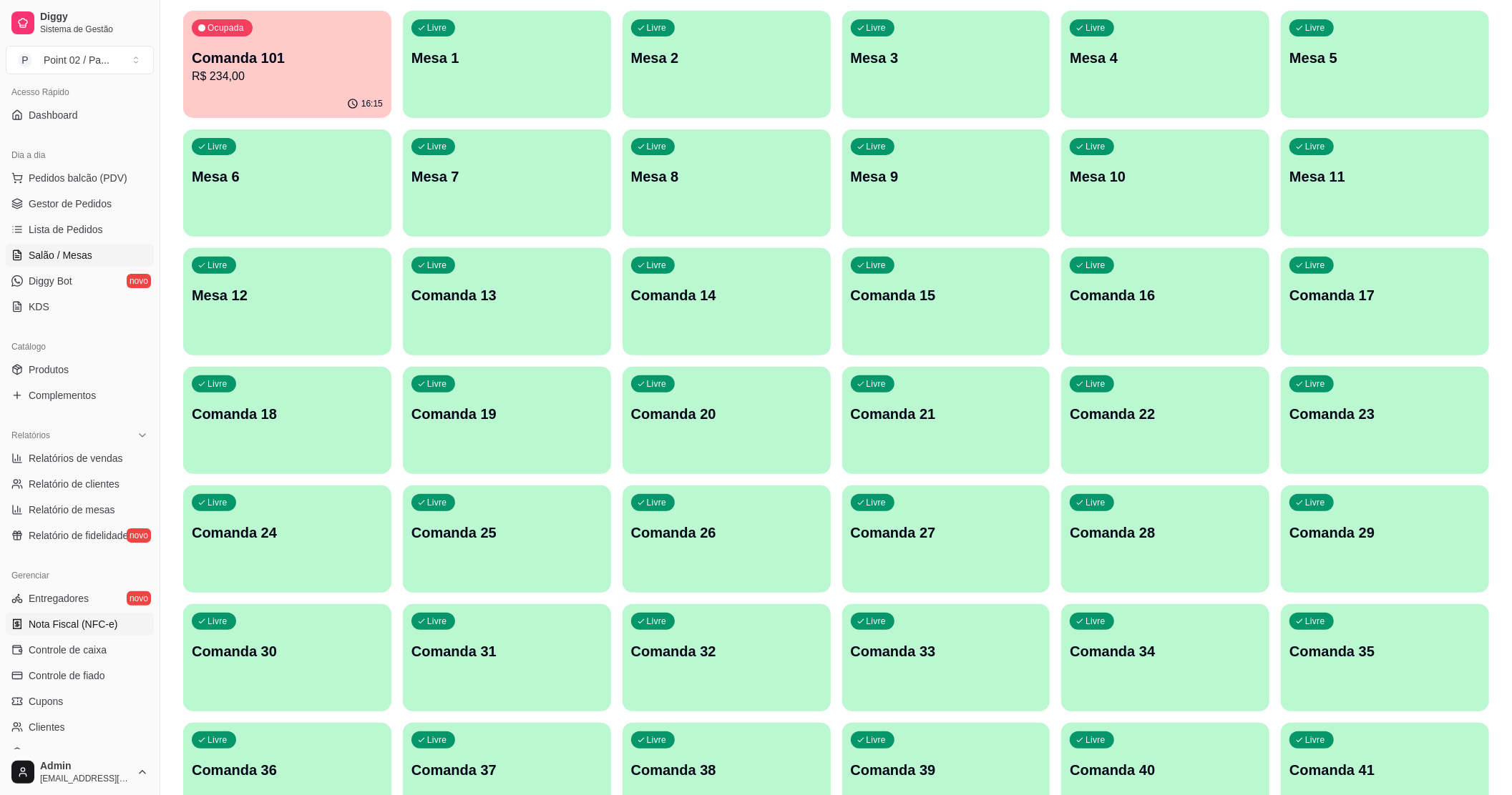
scroll to position [234, 0]
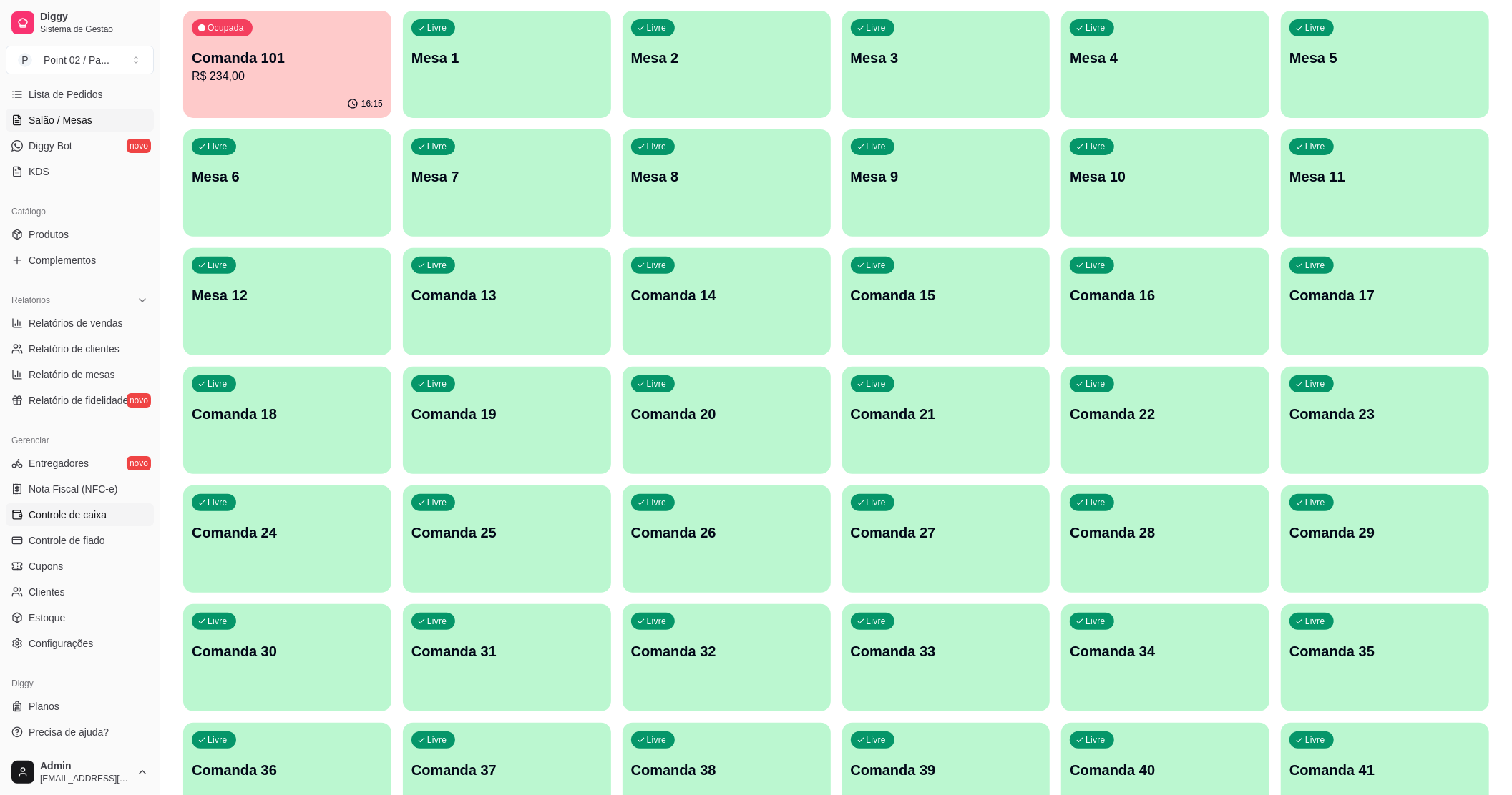
click at [98, 512] on span "Controle de caixa" at bounding box center [67, 515] width 78 height 15
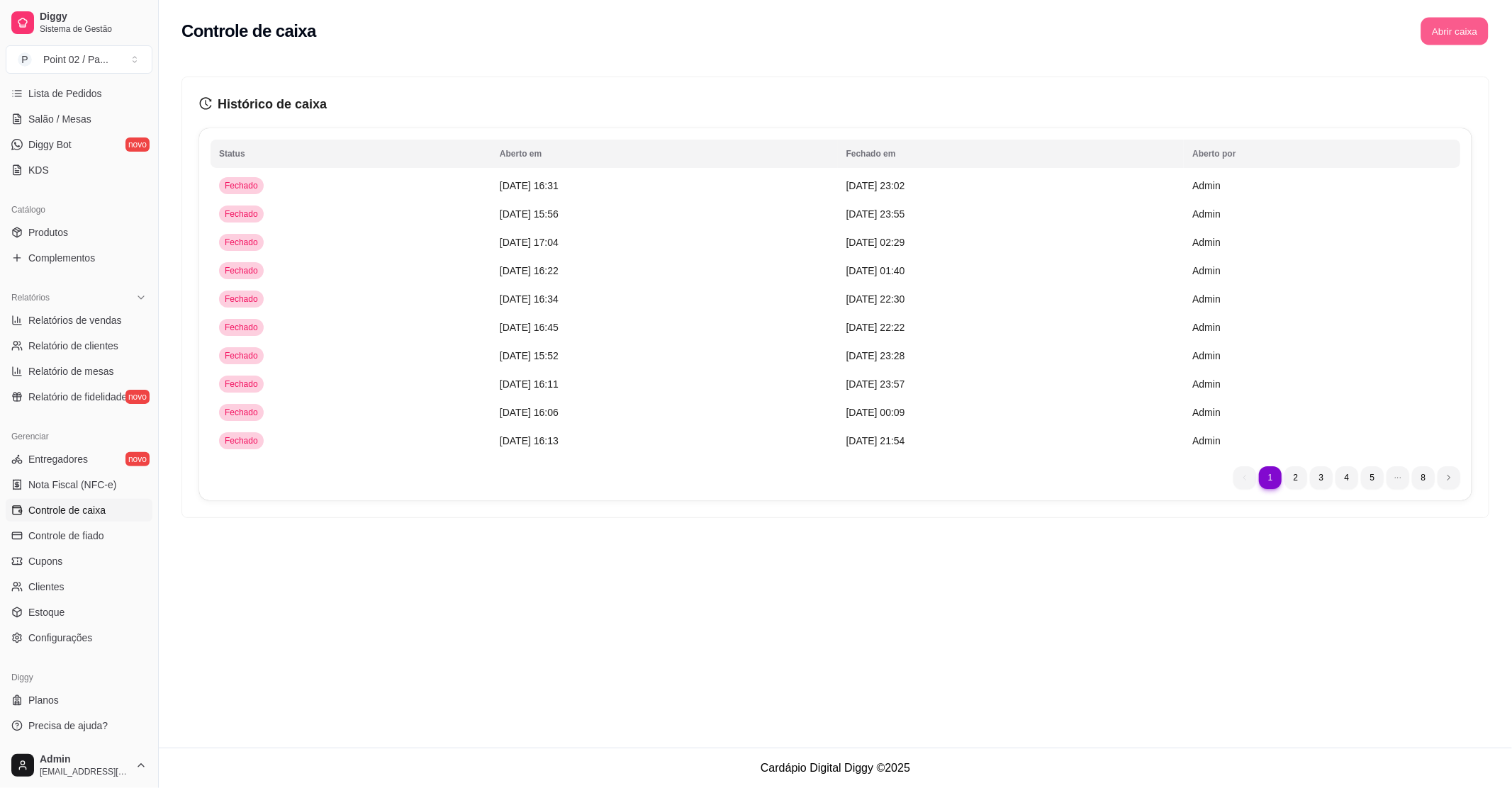
click at [1438, 31] on button "Abrir caixa" at bounding box center [1455, 31] width 68 height 28
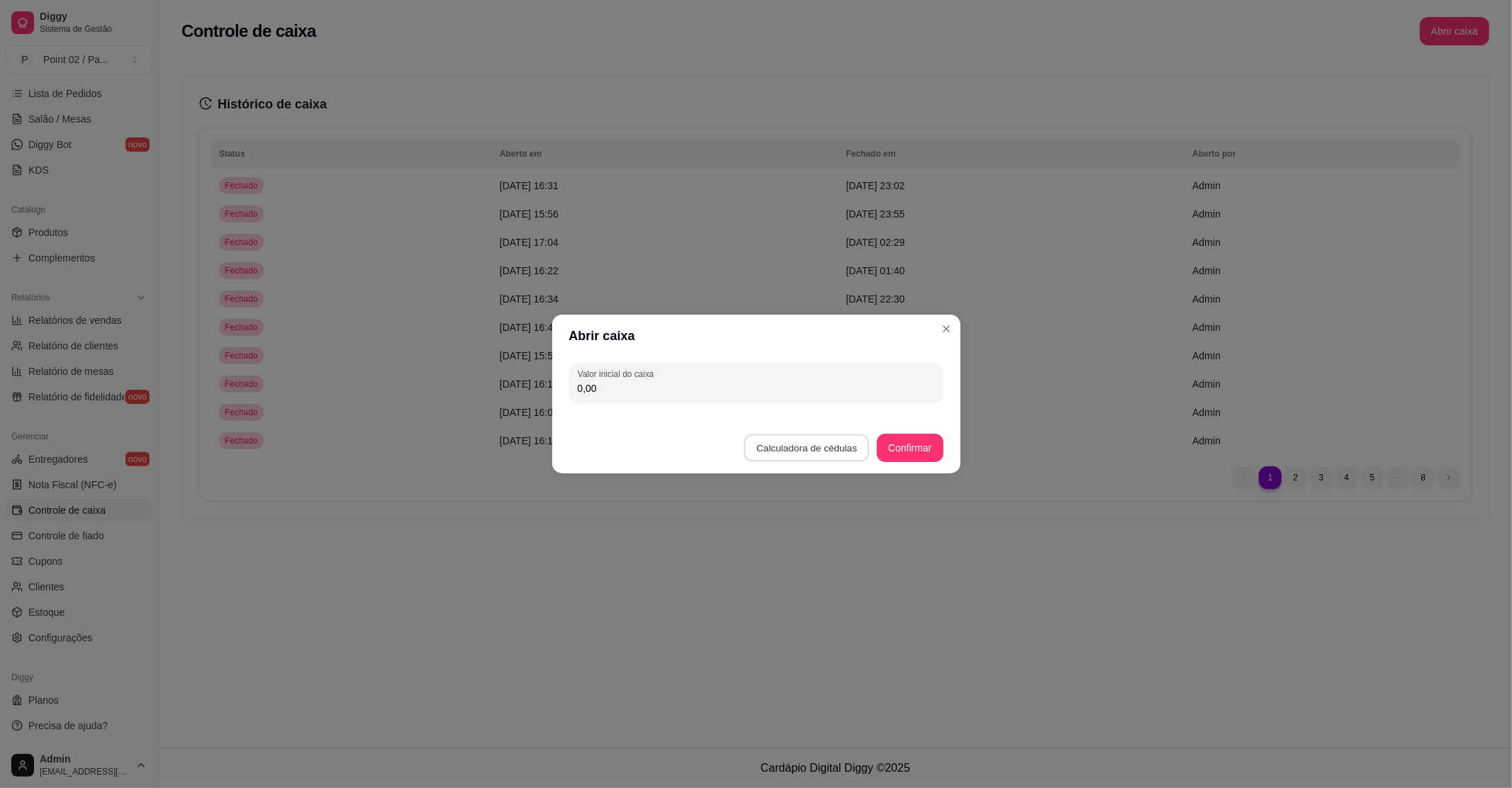
click at [788, 449] on button "Calculadora de cédulas" at bounding box center [806, 448] width 126 height 28
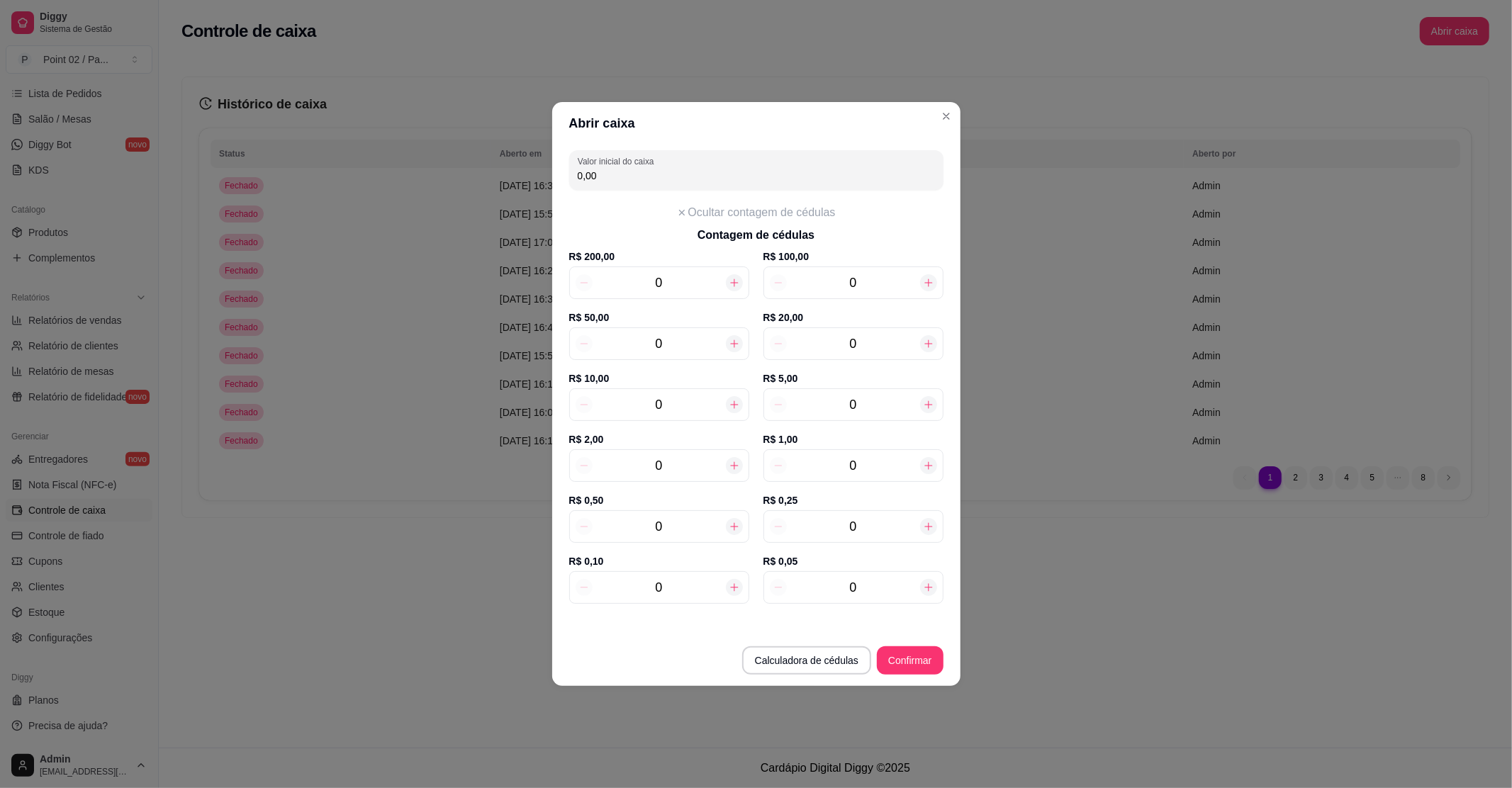
click at [885, 282] on input "0" at bounding box center [854, 283] width 134 height 20
type input "200,00"
type input "2"
click at [674, 398] on input "0" at bounding box center [659, 405] width 134 height 20
type input "230,00"
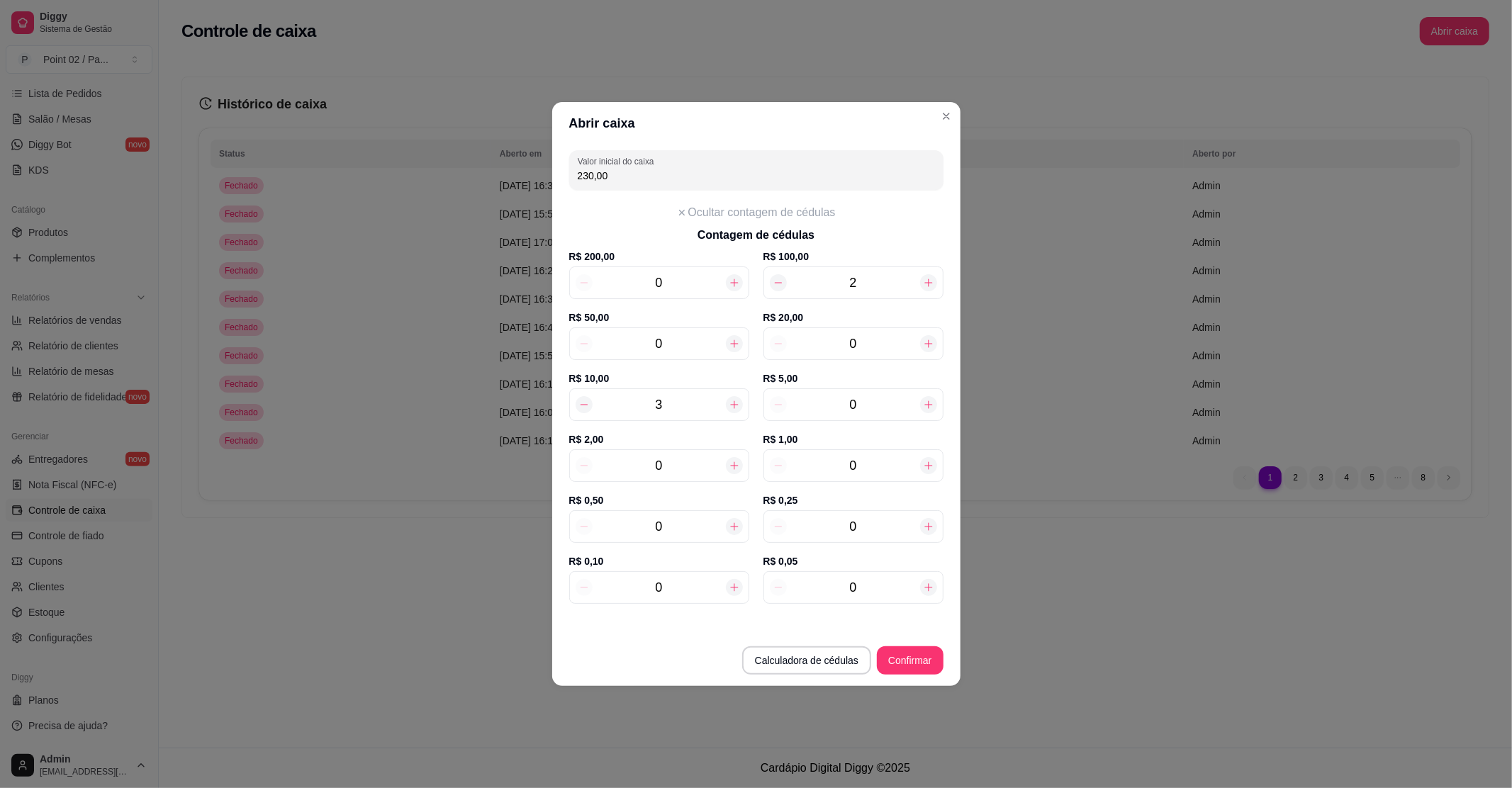
type input "3"
type input "2"
type input "240,00"
type input "28"
type input "370,00"
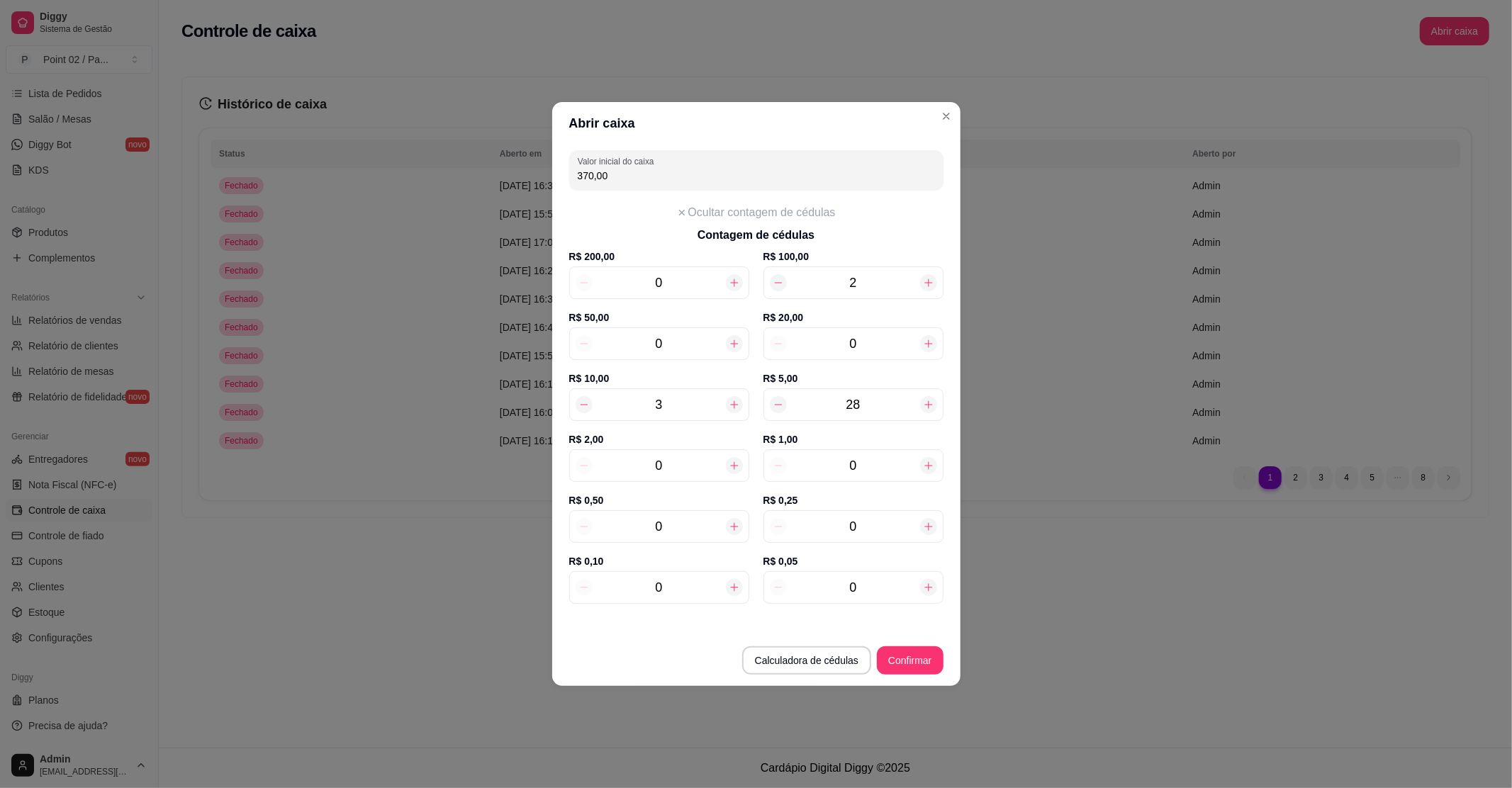
type input "28"
type input "3"
type input "376,00"
type input "3"
click at [925, 664] on button "Confirmar" at bounding box center [910, 661] width 65 height 28
